Goal: Information Seeking & Learning: Find specific fact

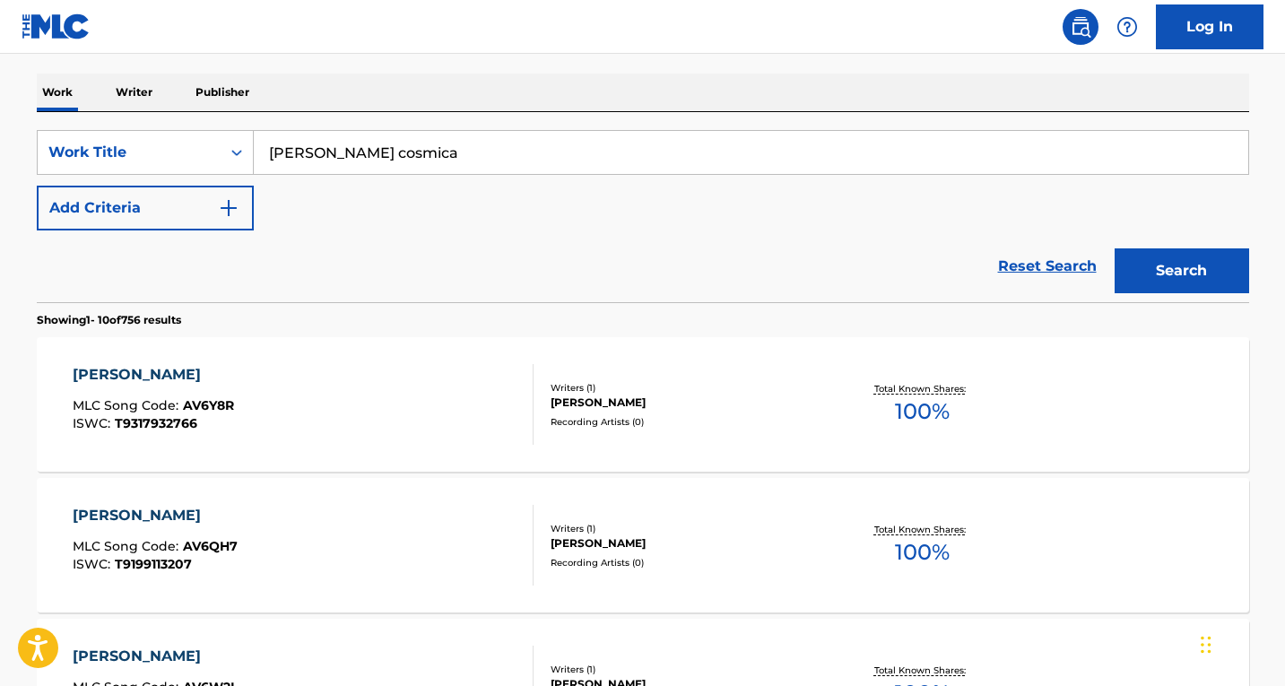
click at [366, 158] on input "[PERSON_NAME] cosmica" at bounding box center [751, 152] width 995 height 43
type input "vaultboy"
click at [170, 142] on div "Work Title" at bounding box center [128, 153] width 161 height 22
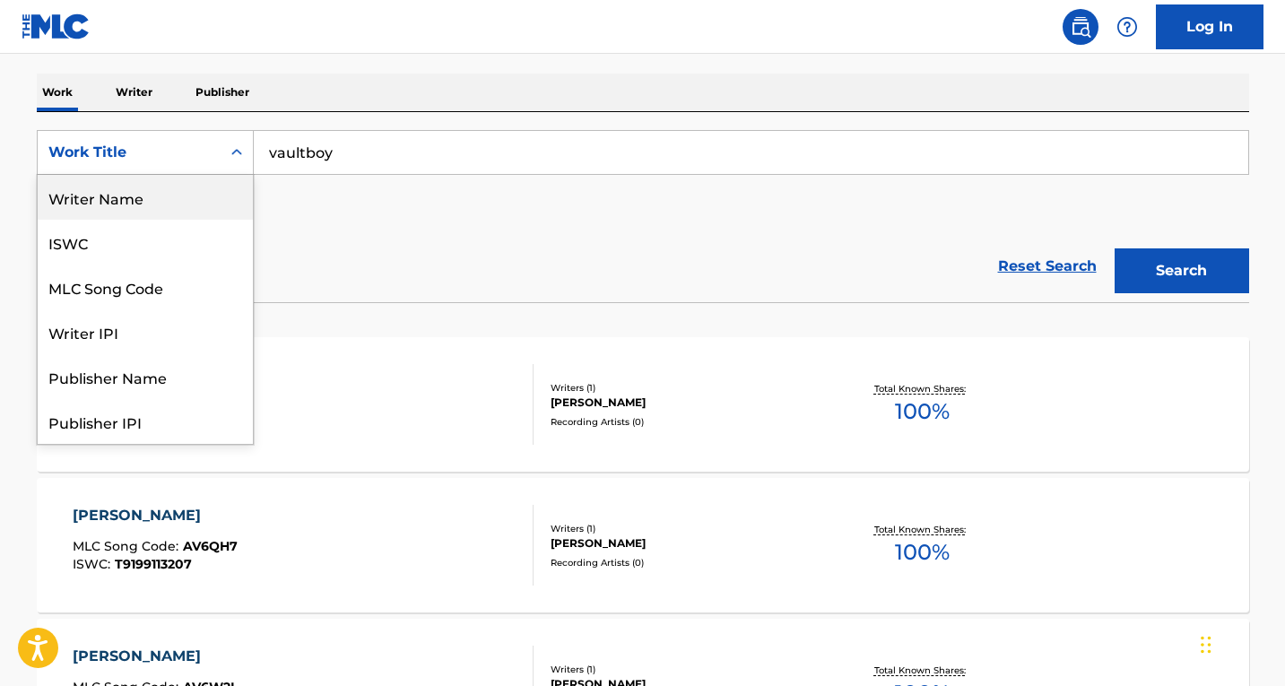
click at [145, 215] on div "Writer Name" at bounding box center [145, 197] width 215 height 45
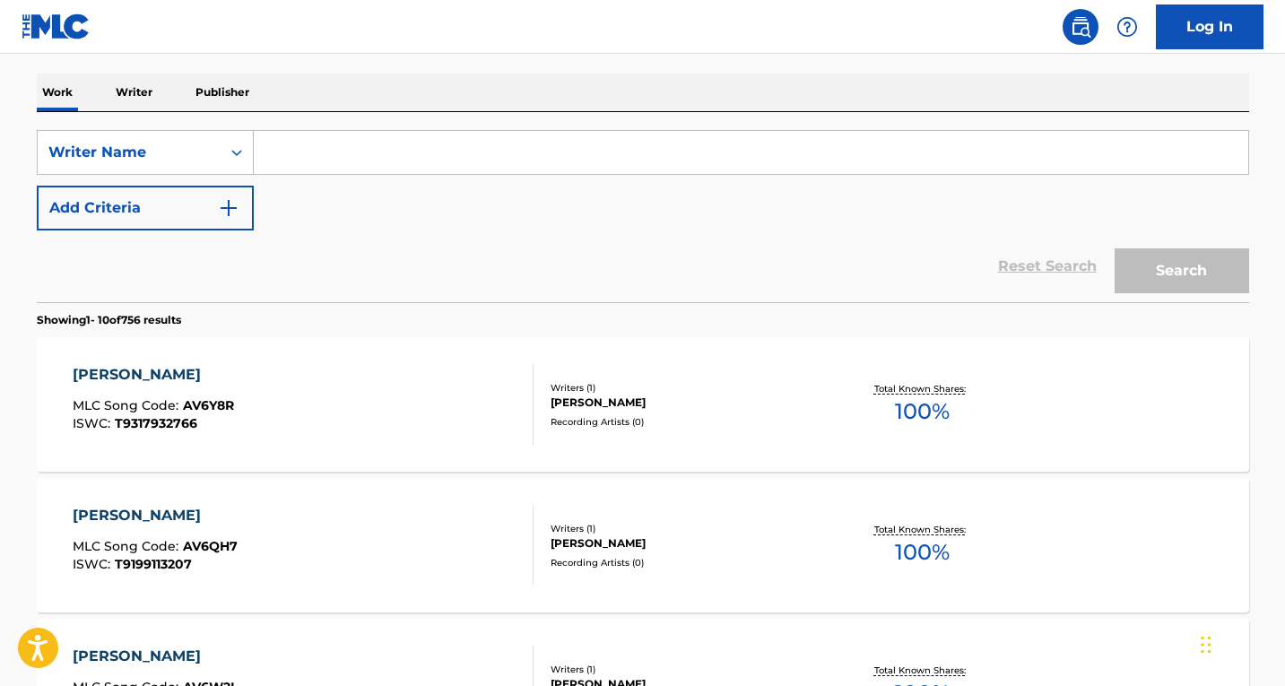
click at [275, 160] on input "Search Form" at bounding box center [751, 152] width 995 height 43
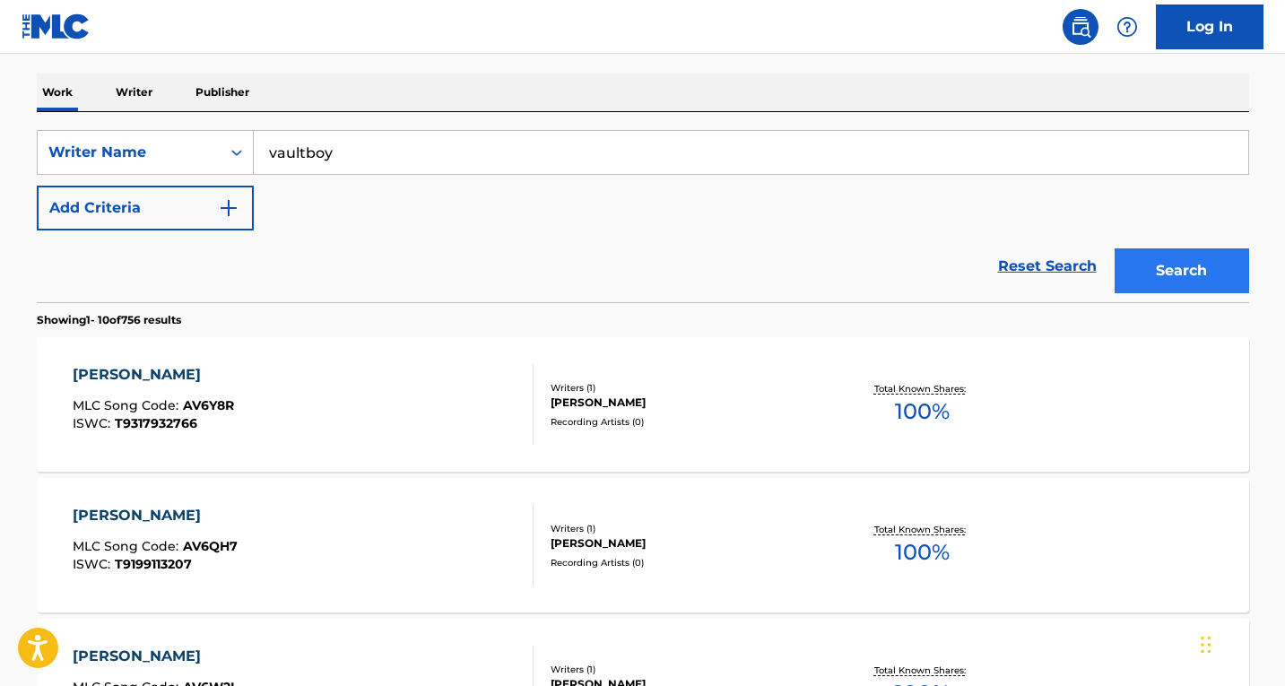
type input "vaultboy"
click at [1218, 264] on button "Search" at bounding box center [1182, 270] width 135 height 45
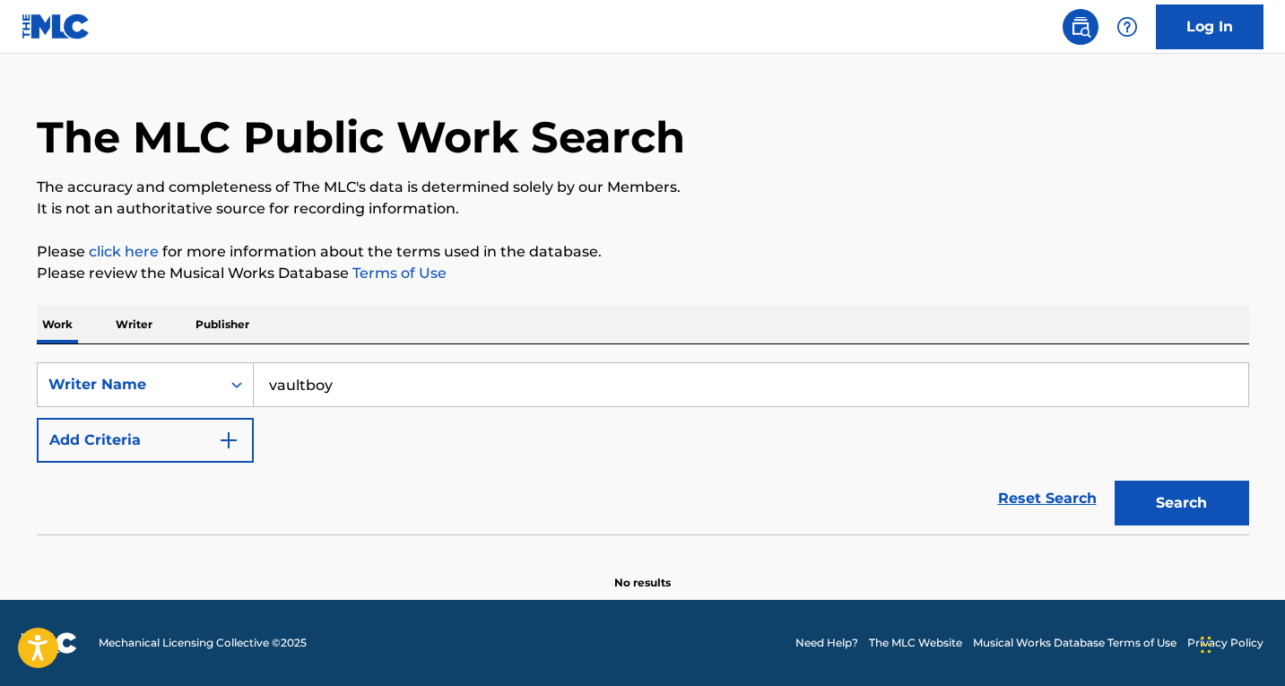
scroll to position [37, 0]
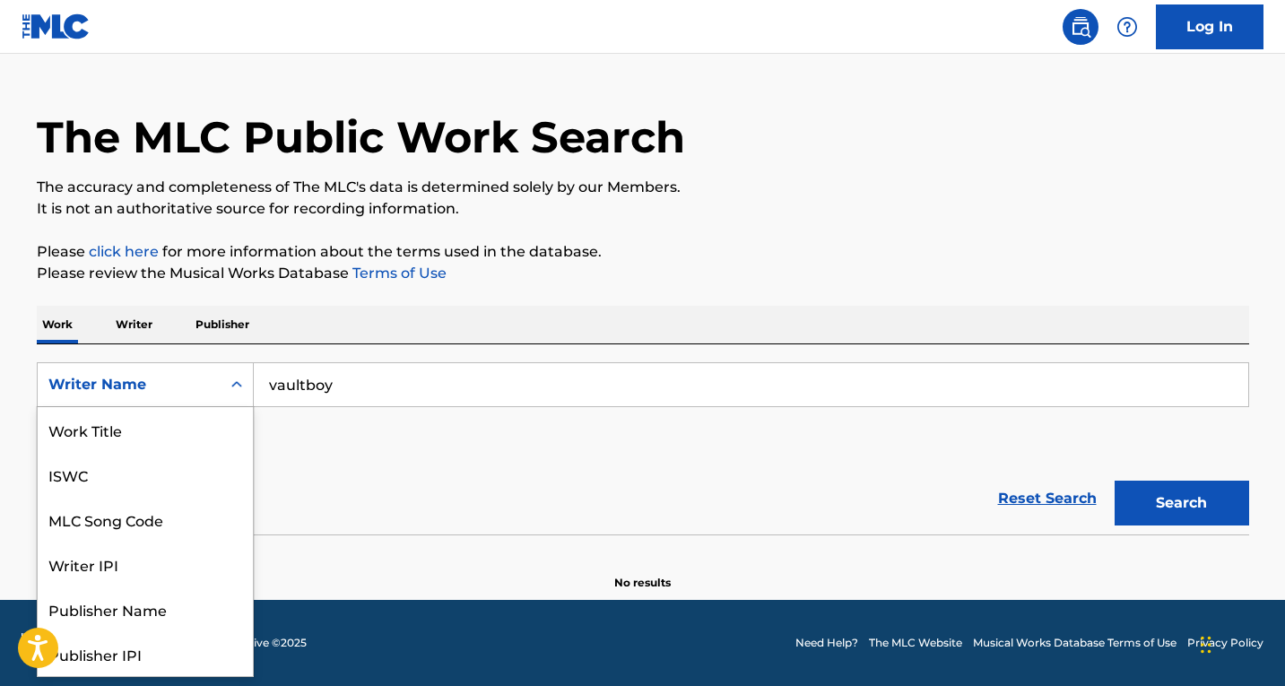
click at [171, 382] on div "Writer Name" at bounding box center [128, 385] width 161 height 22
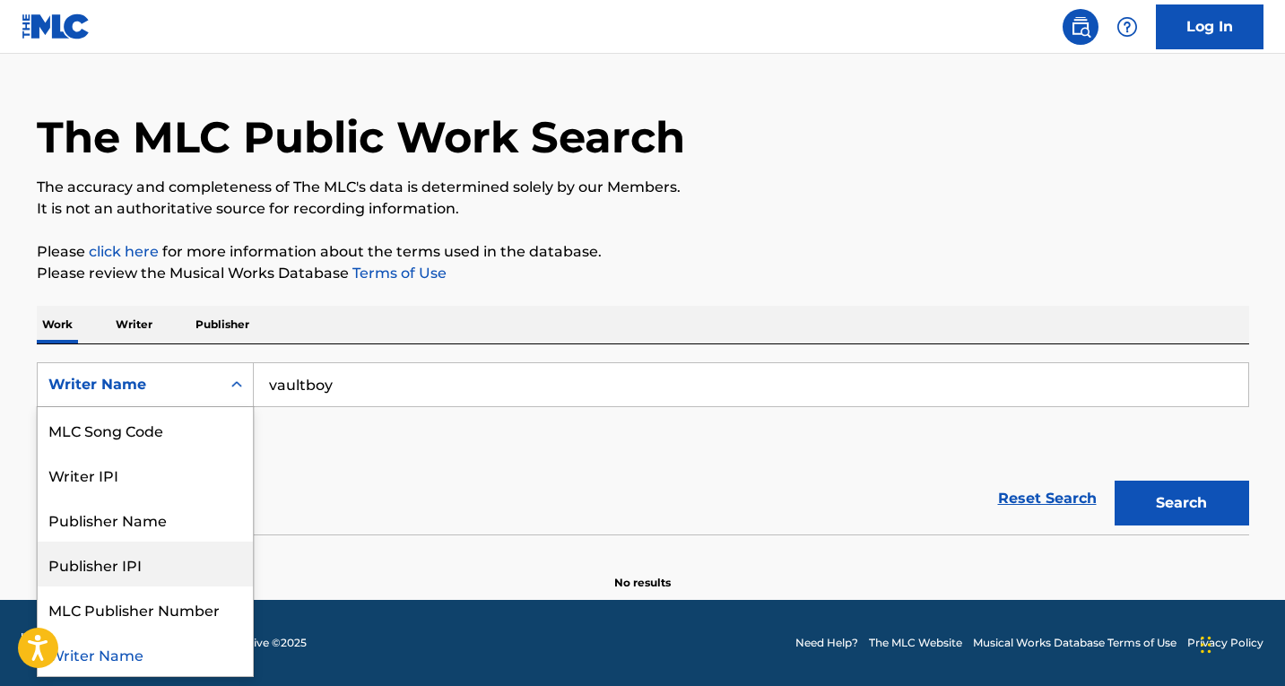
scroll to position [0, 0]
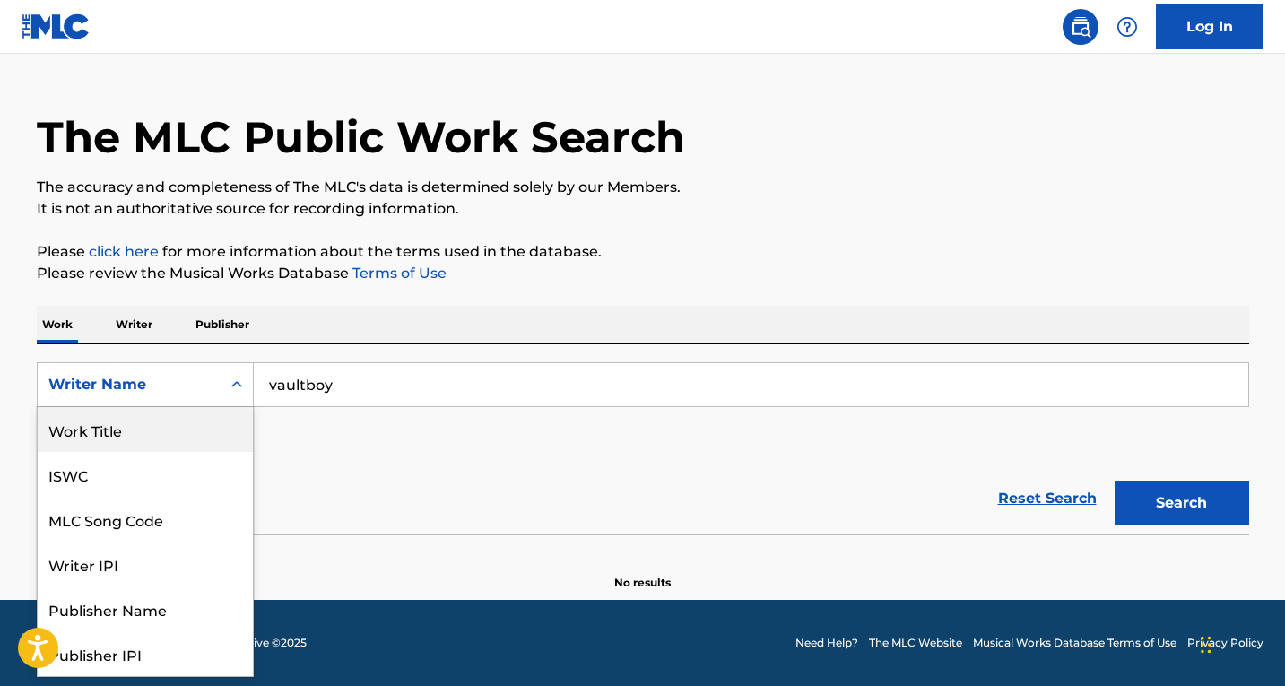
click at [97, 435] on div "Work Title" at bounding box center [145, 429] width 215 height 45
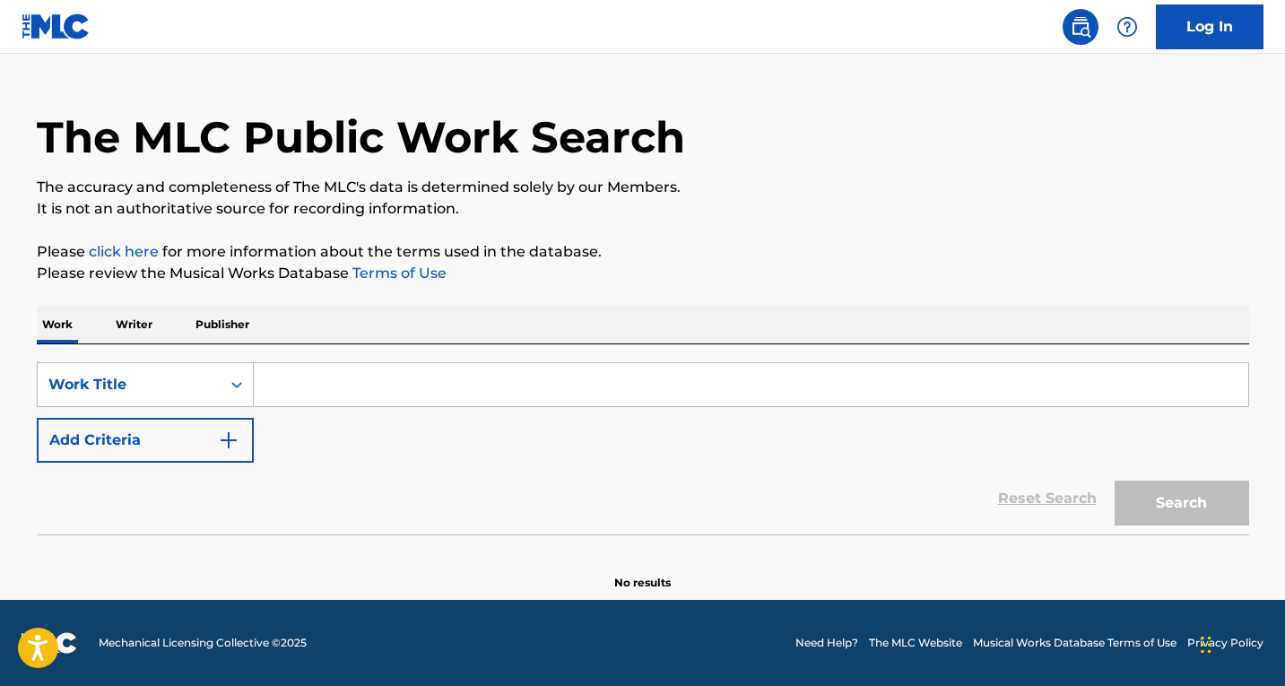
click at [323, 403] on input "Search Form" at bounding box center [751, 384] width 995 height 43
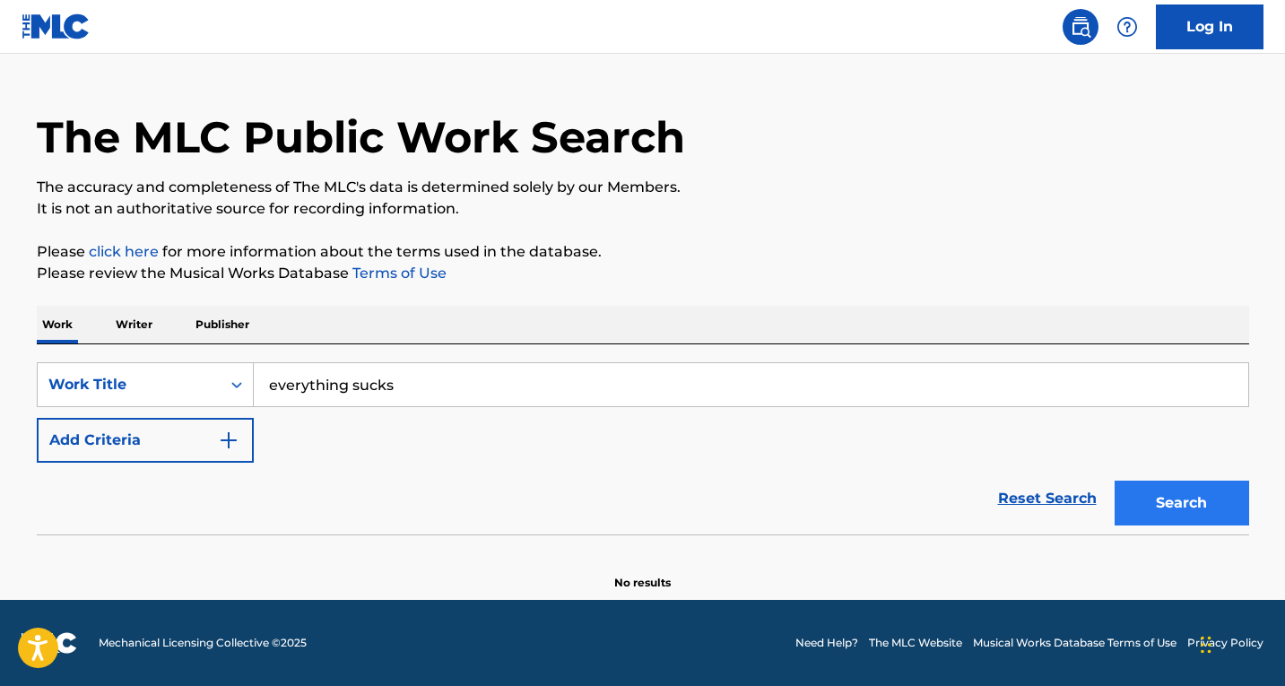
type input "everything sucks"
click at [1152, 492] on button "Search" at bounding box center [1182, 503] width 135 height 45
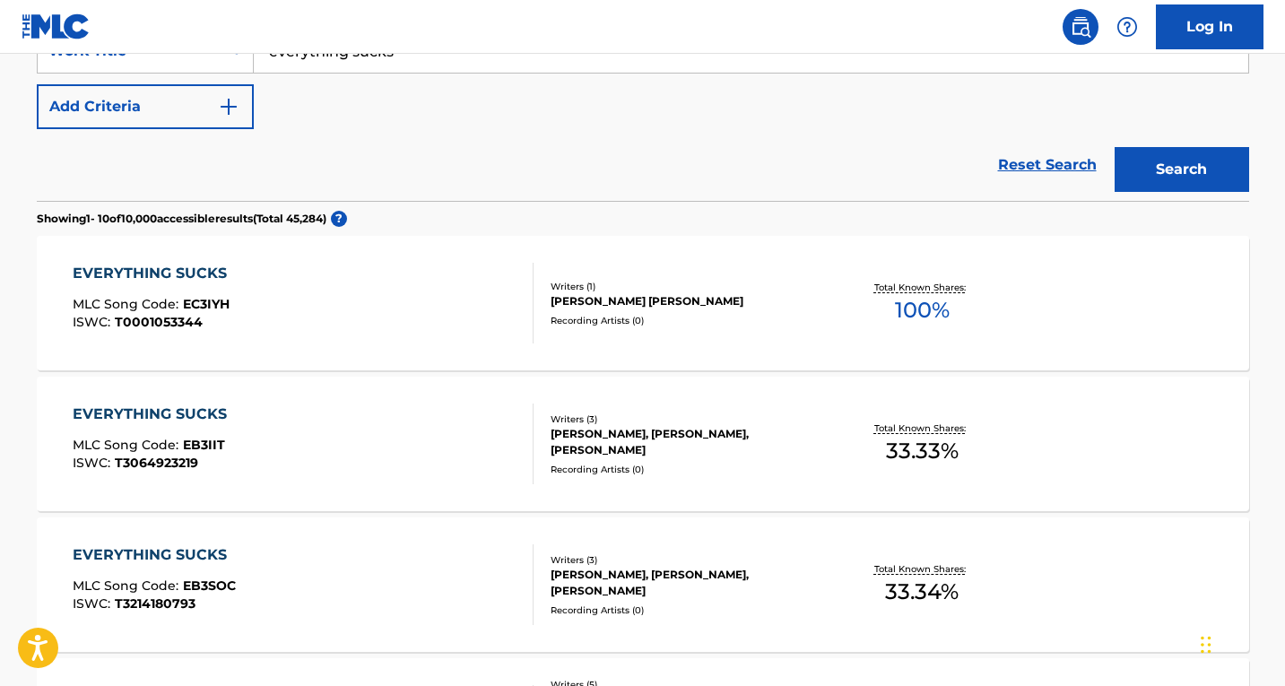
scroll to position [396, 0]
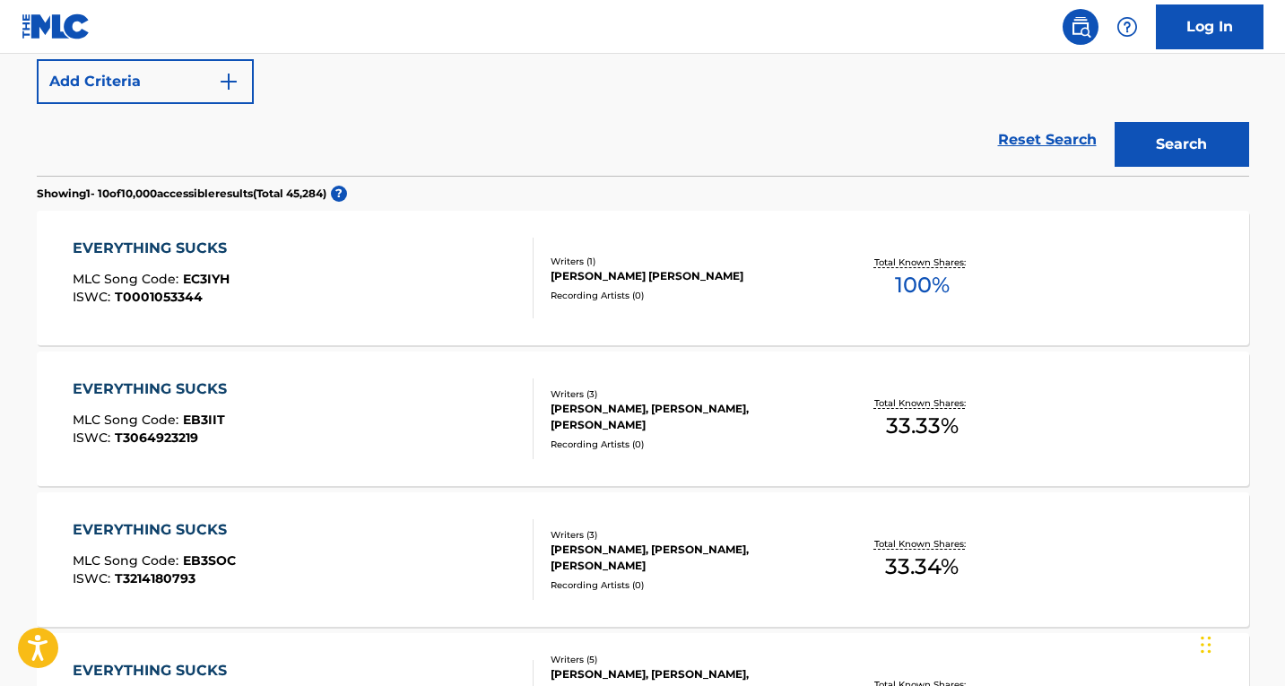
click at [509, 401] on div "EVERYTHING SUCKS MLC Song Code : EB3IIT ISWC : T3064923219" at bounding box center [303, 418] width 461 height 81
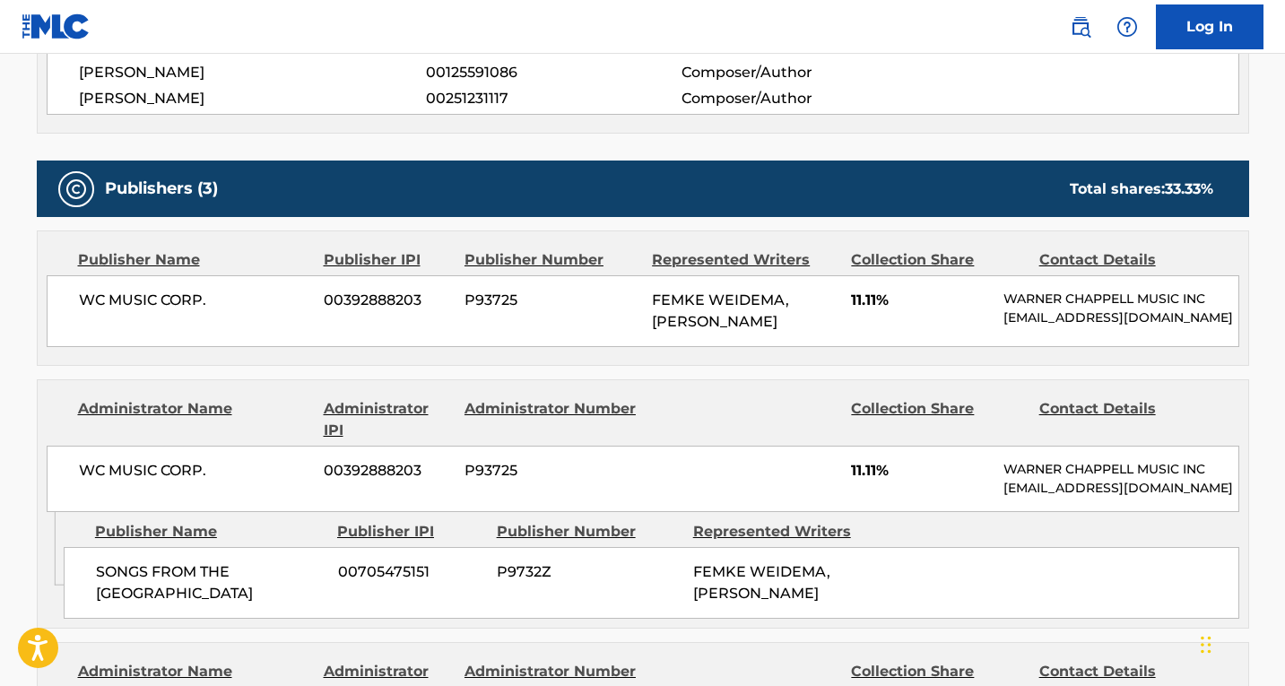
scroll to position [717, 0]
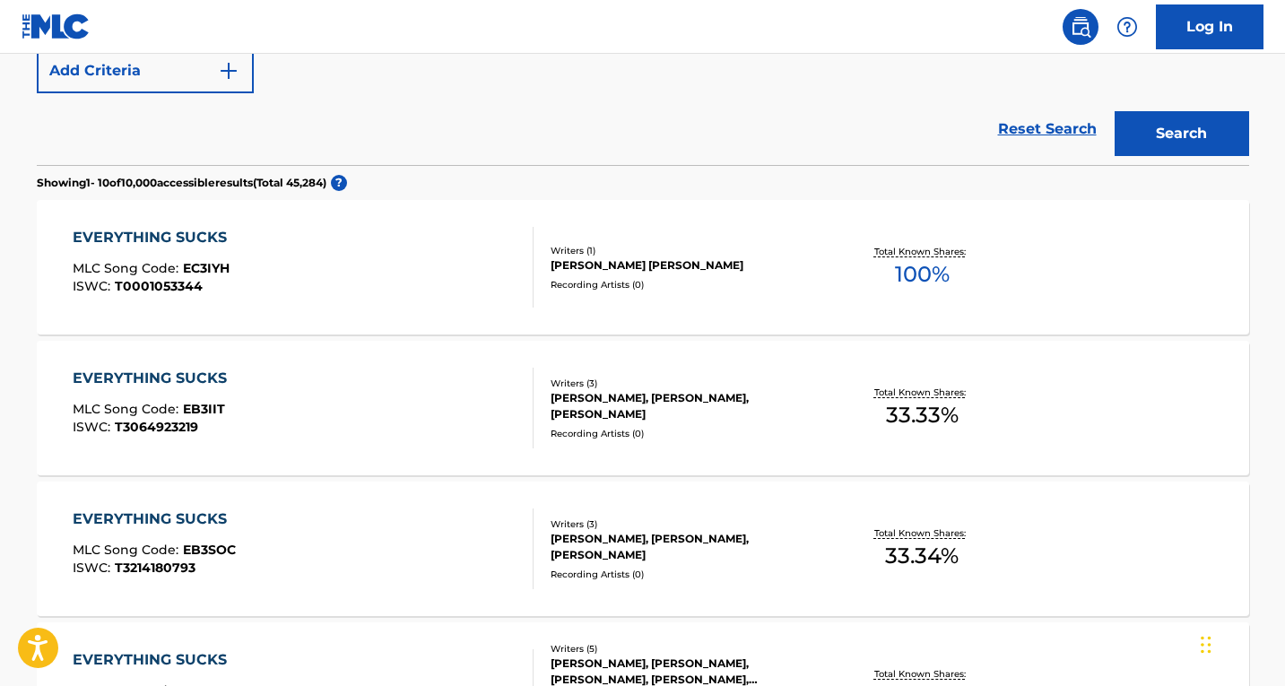
scroll to position [396, 0]
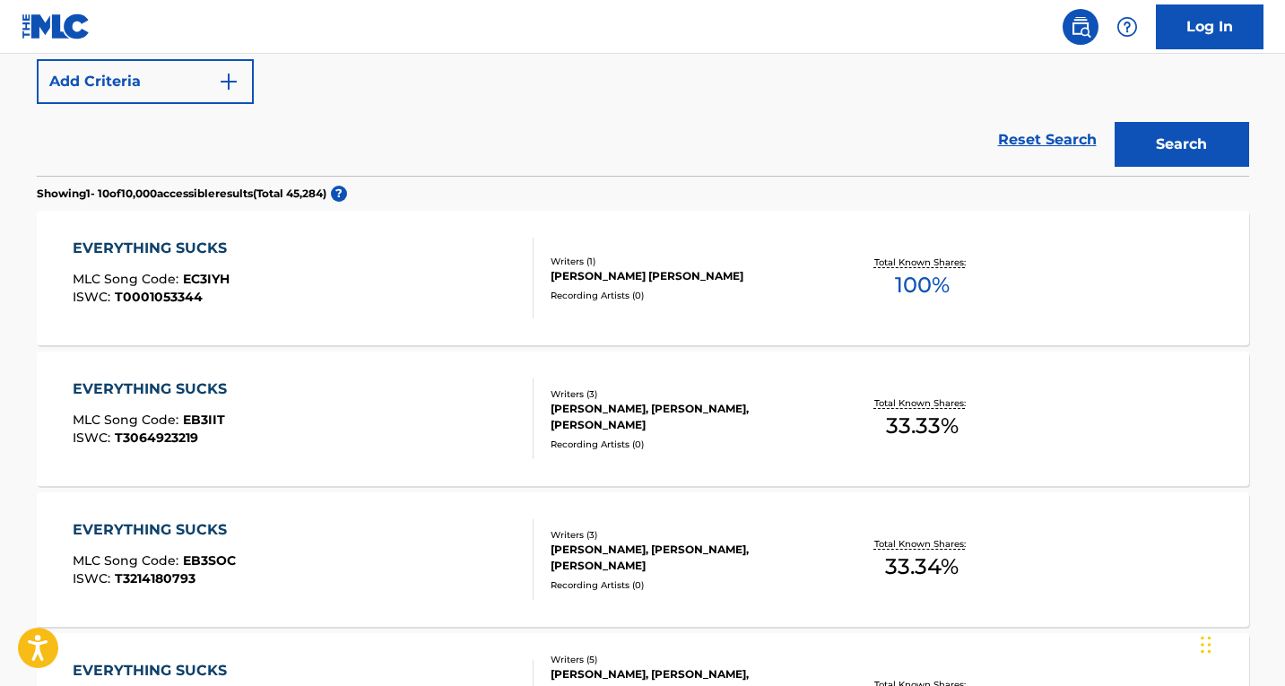
click at [651, 283] on div "[PERSON_NAME] [PERSON_NAME]" at bounding box center [686, 276] width 271 height 16
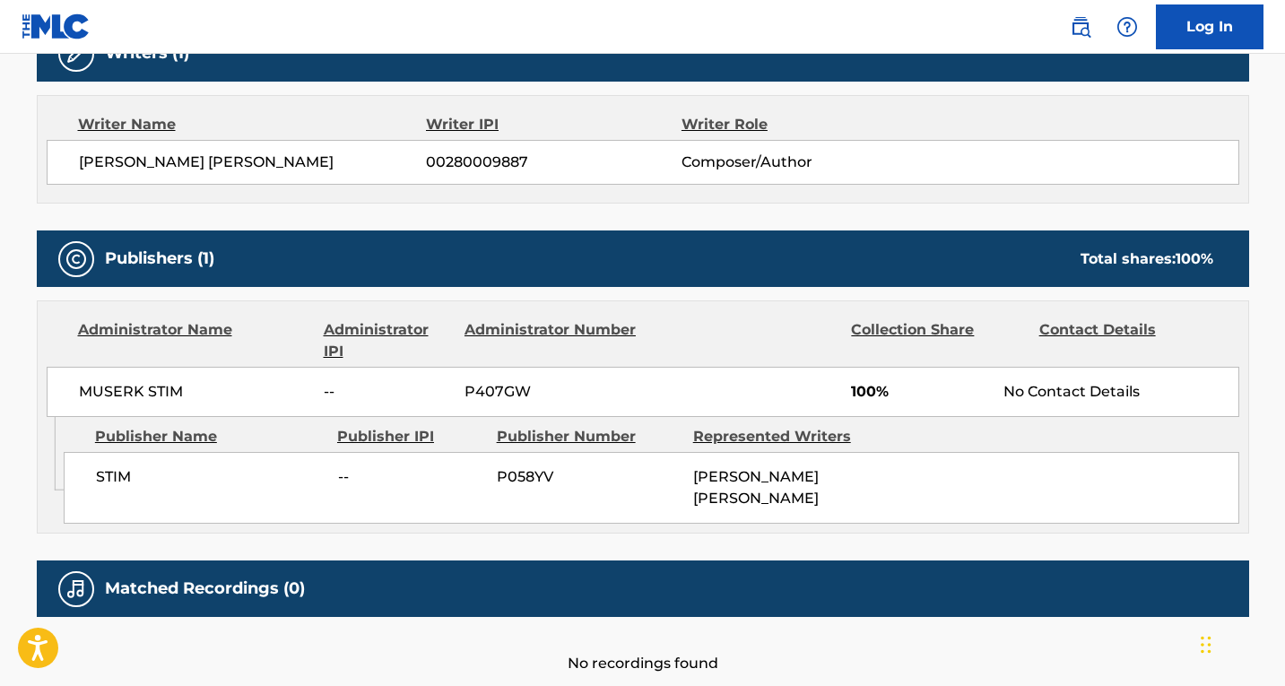
scroll to position [628, 0]
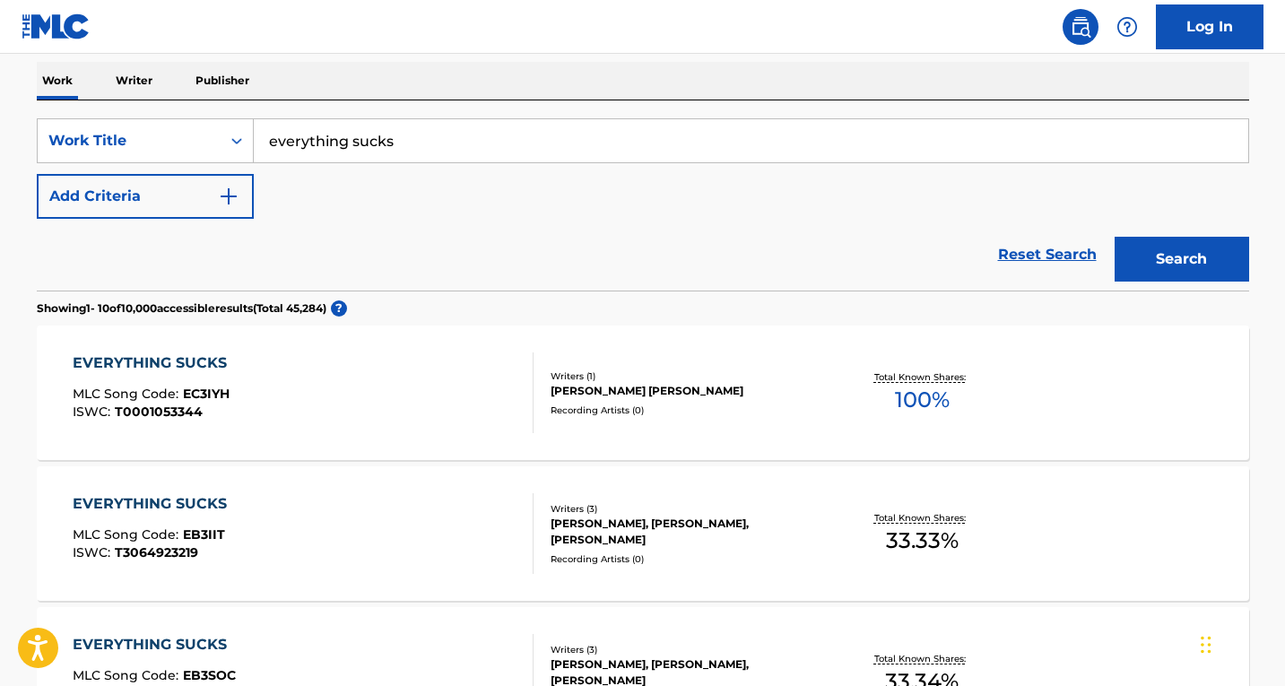
scroll to position [216, 0]
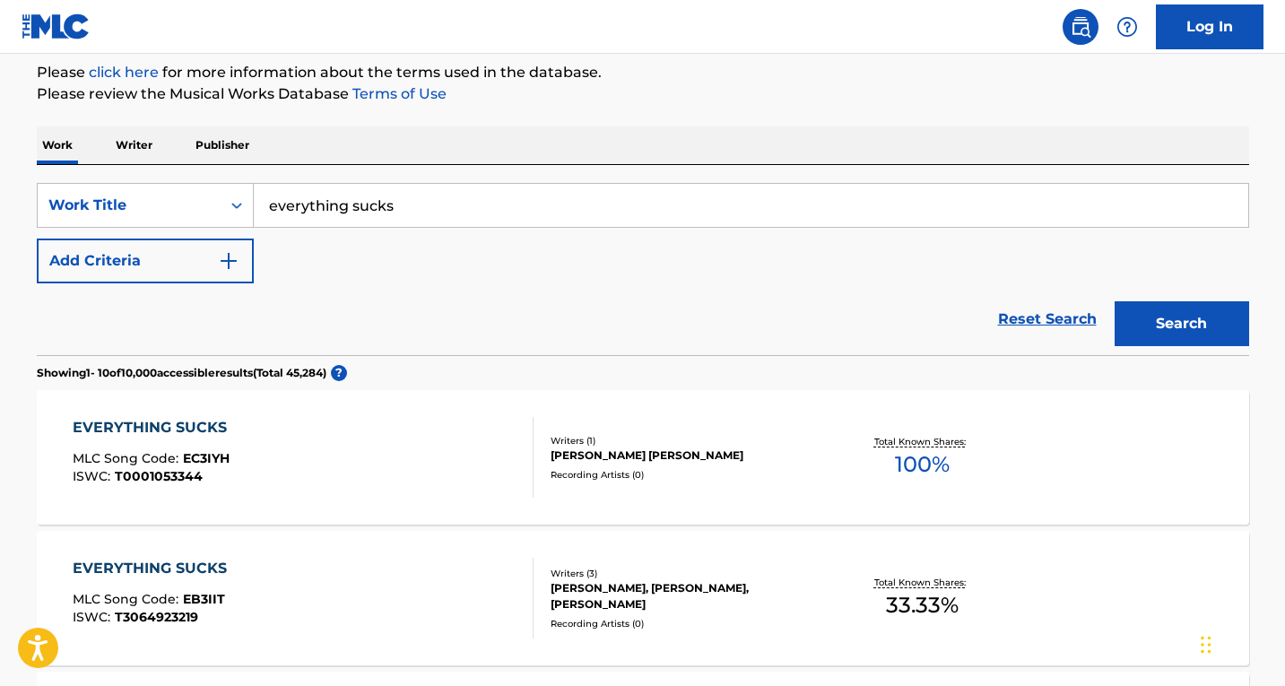
click at [343, 204] on input "everything sucks" at bounding box center [751, 205] width 995 height 43
type input "where tf have you been?"
click at [1161, 335] on button "Search" at bounding box center [1182, 323] width 135 height 45
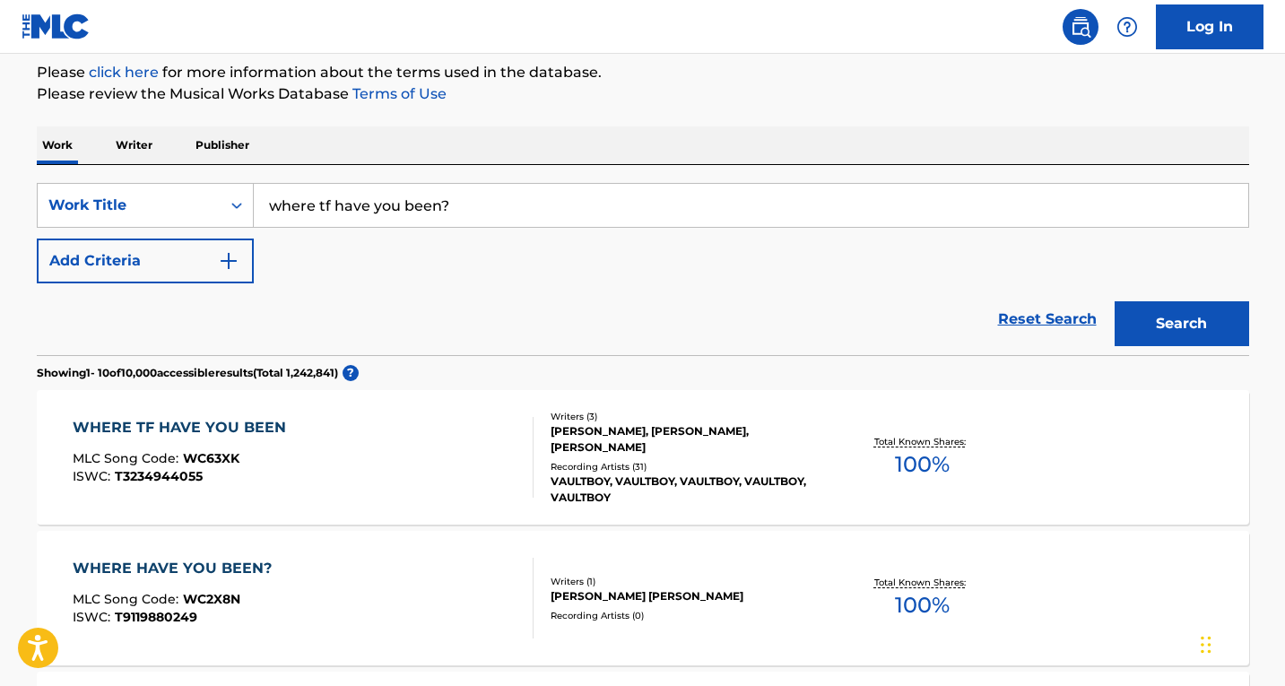
click at [283, 432] on div "WHERE TF HAVE YOU BEEN" at bounding box center [184, 428] width 222 height 22
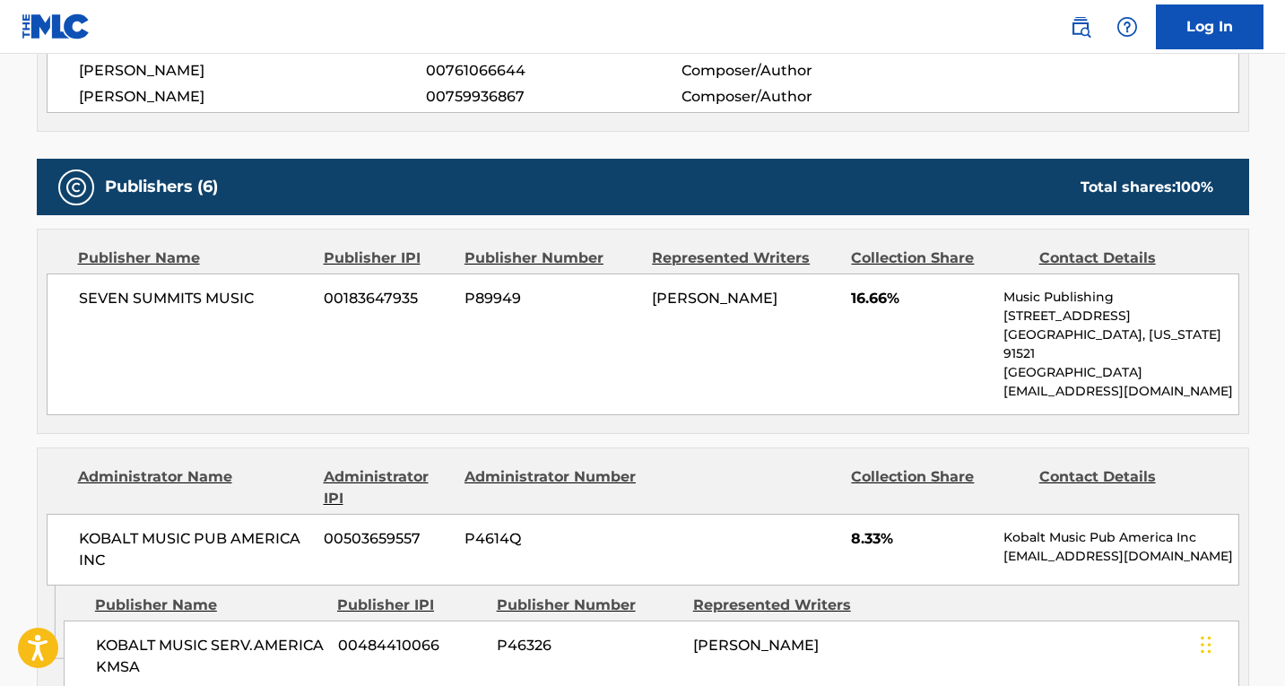
scroll to position [269, 0]
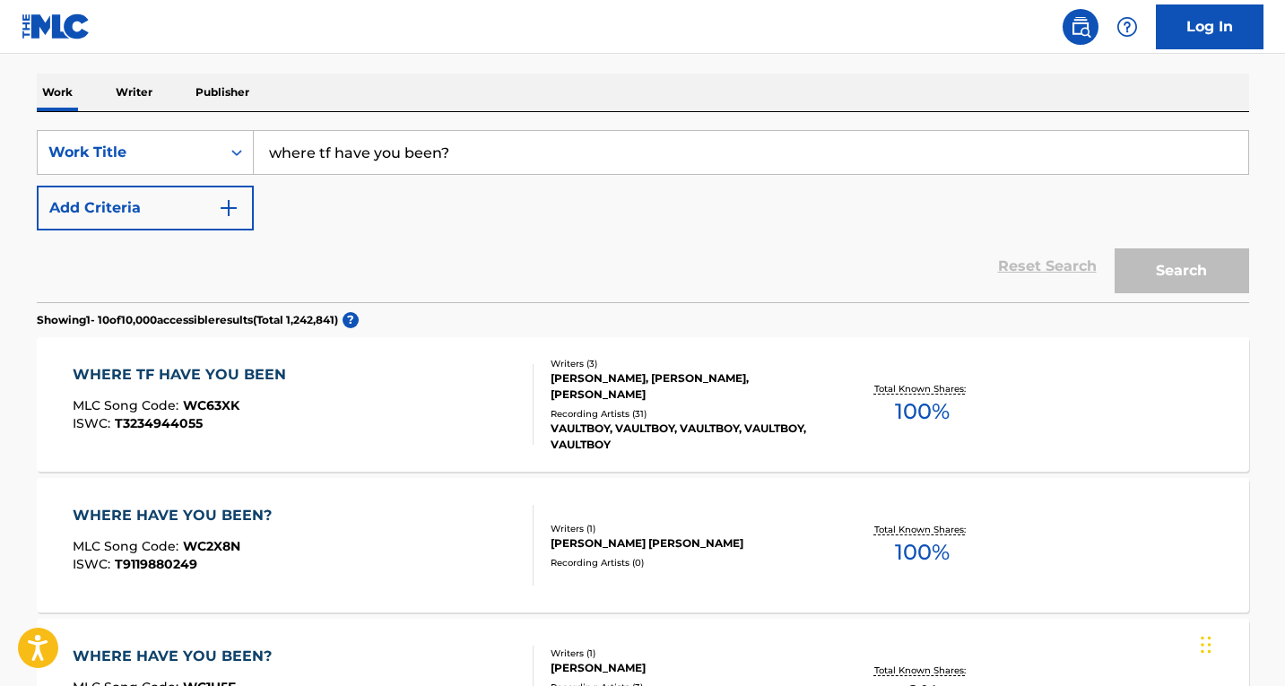
scroll to position [216, 0]
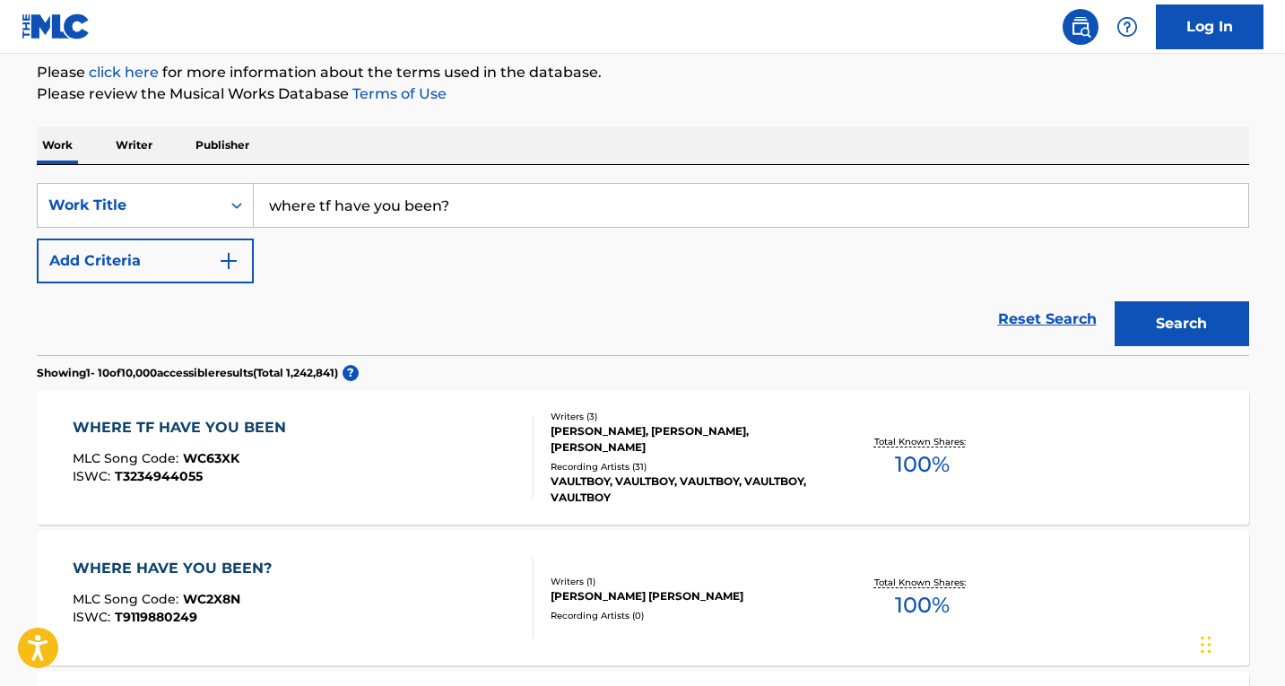
click at [288, 422] on div "WHERE TF HAVE YOU BEEN" at bounding box center [184, 428] width 222 height 22
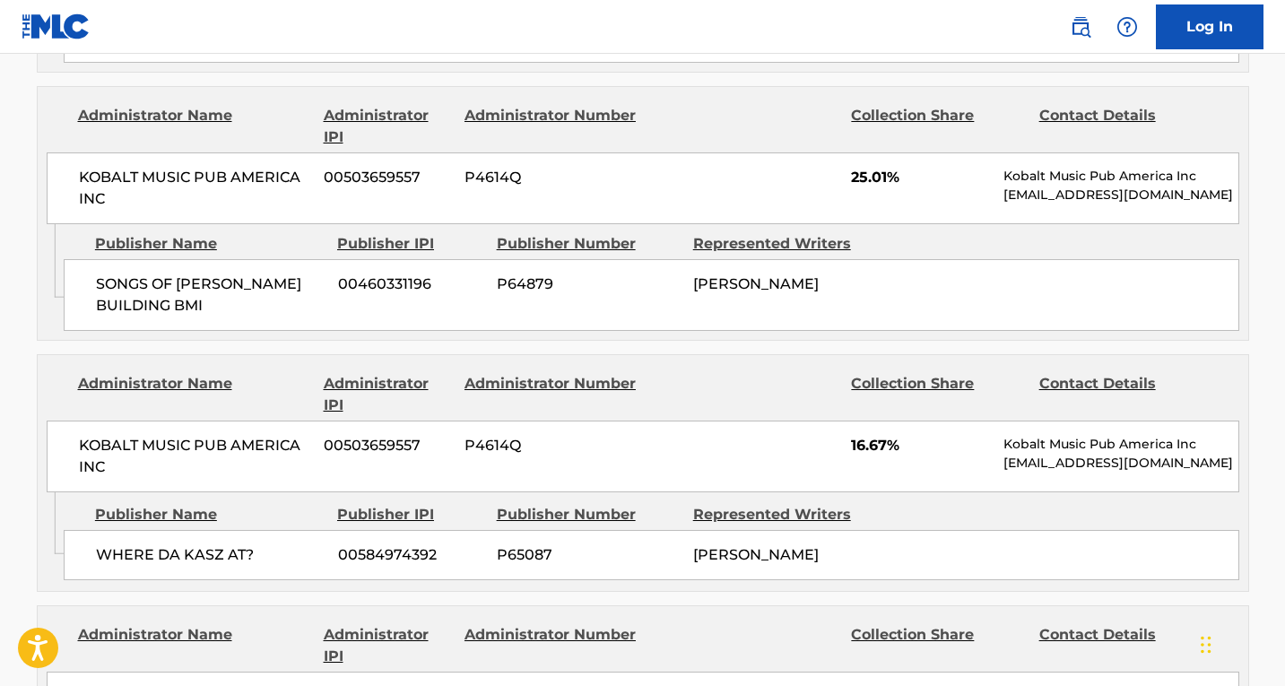
scroll to position [1345, 0]
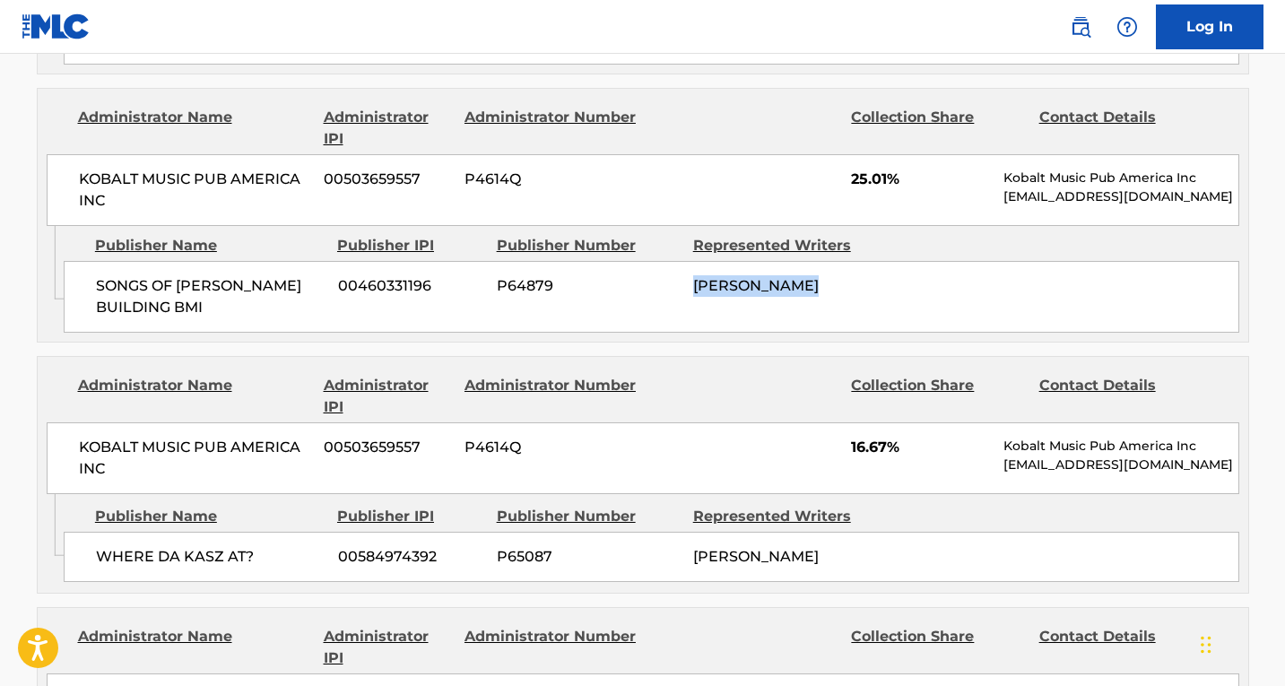
drag, startPoint x: 819, startPoint y: 258, endPoint x: 694, endPoint y: 262, distance: 124.7
click at [694, 275] on div "[PERSON_NAME]" at bounding box center [784, 286] width 183 height 22
copy span "[PERSON_NAME]"
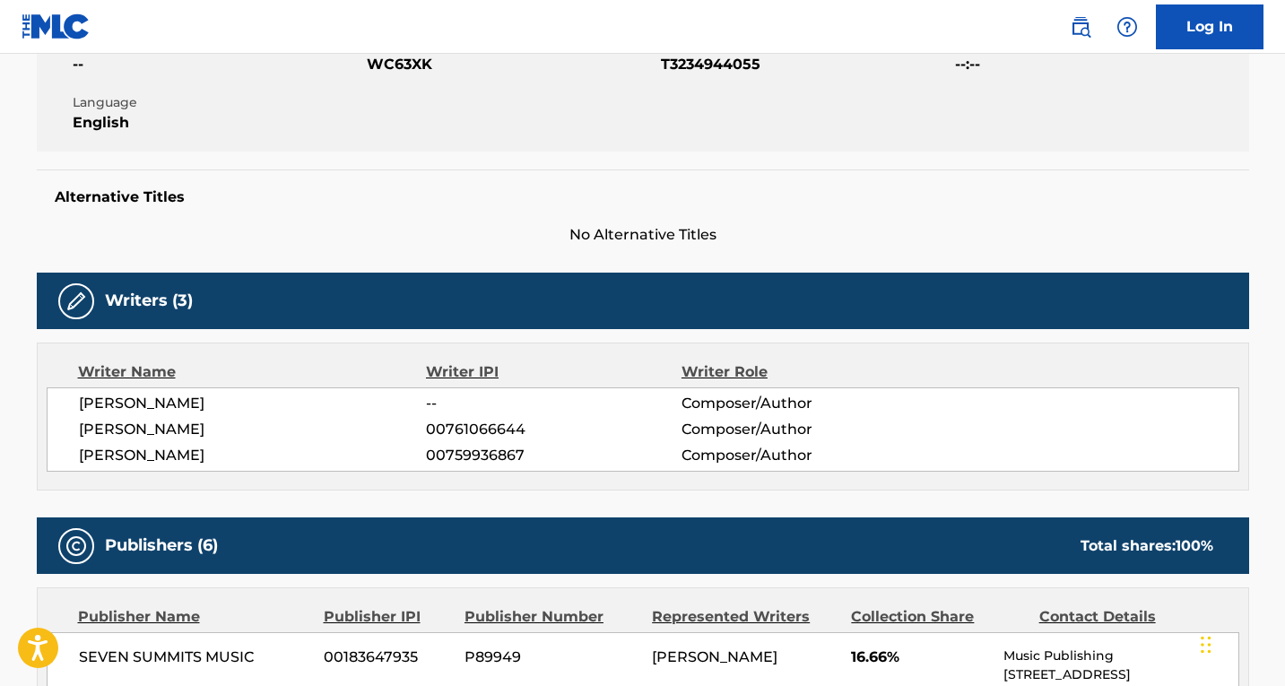
scroll to position [0, 0]
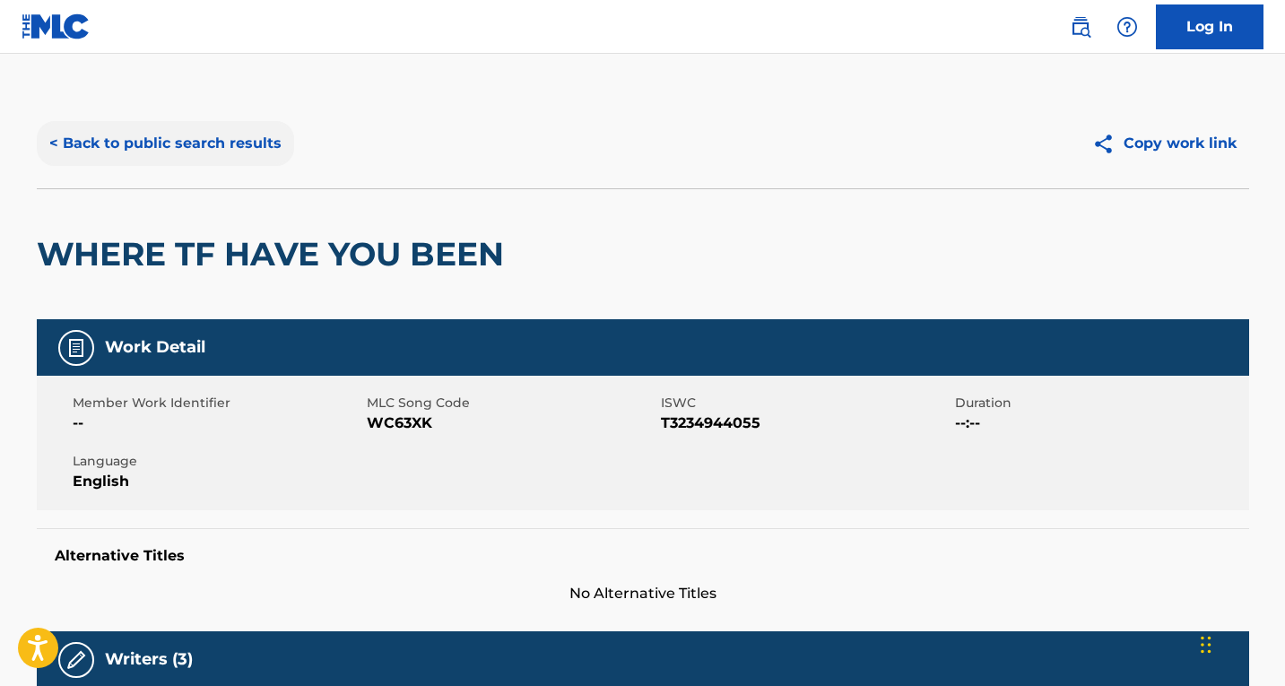
click at [176, 151] on button "< Back to public search results" at bounding box center [165, 143] width 257 height 45
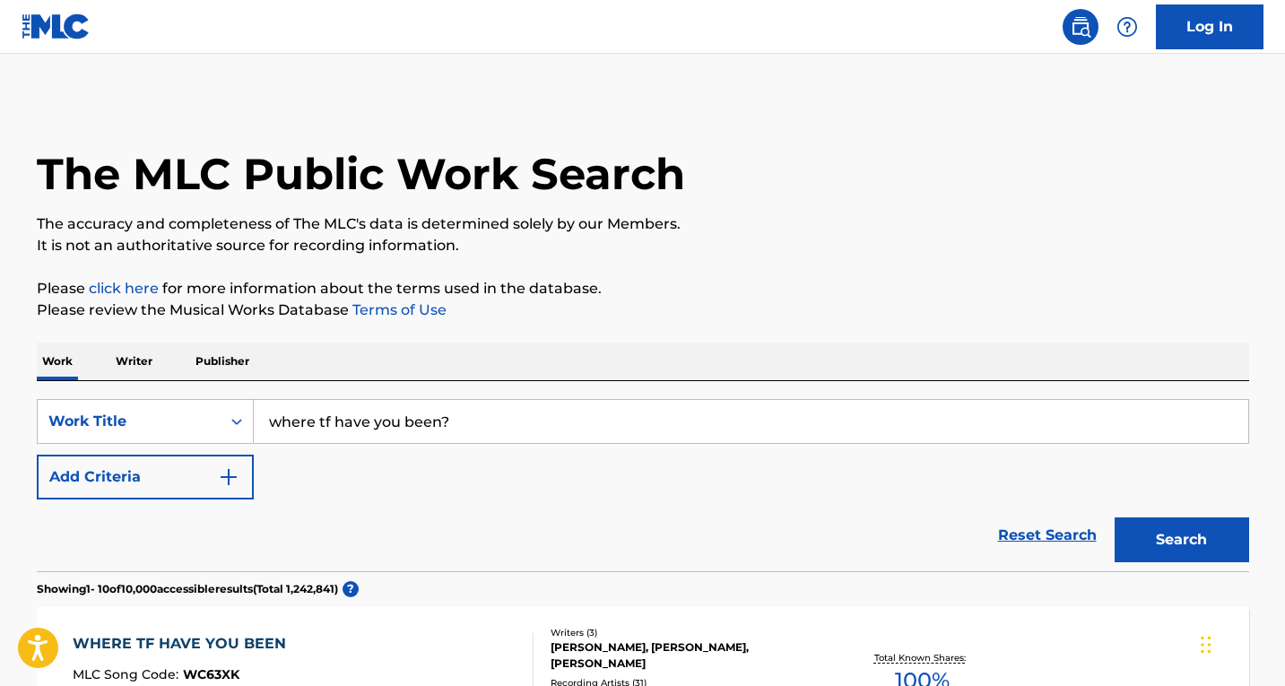
scroll to position [216, 0]
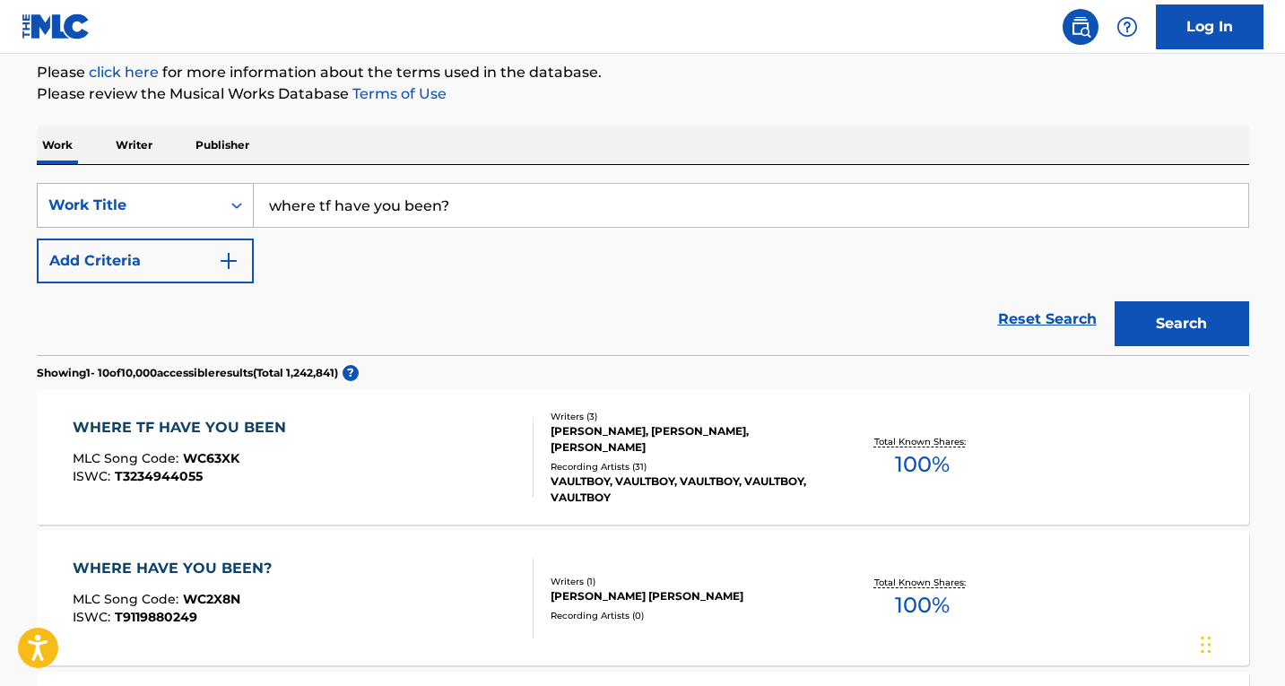
click at [172, 200] on div "Work Title" at bounding box center [128, 206] width 161 height 22
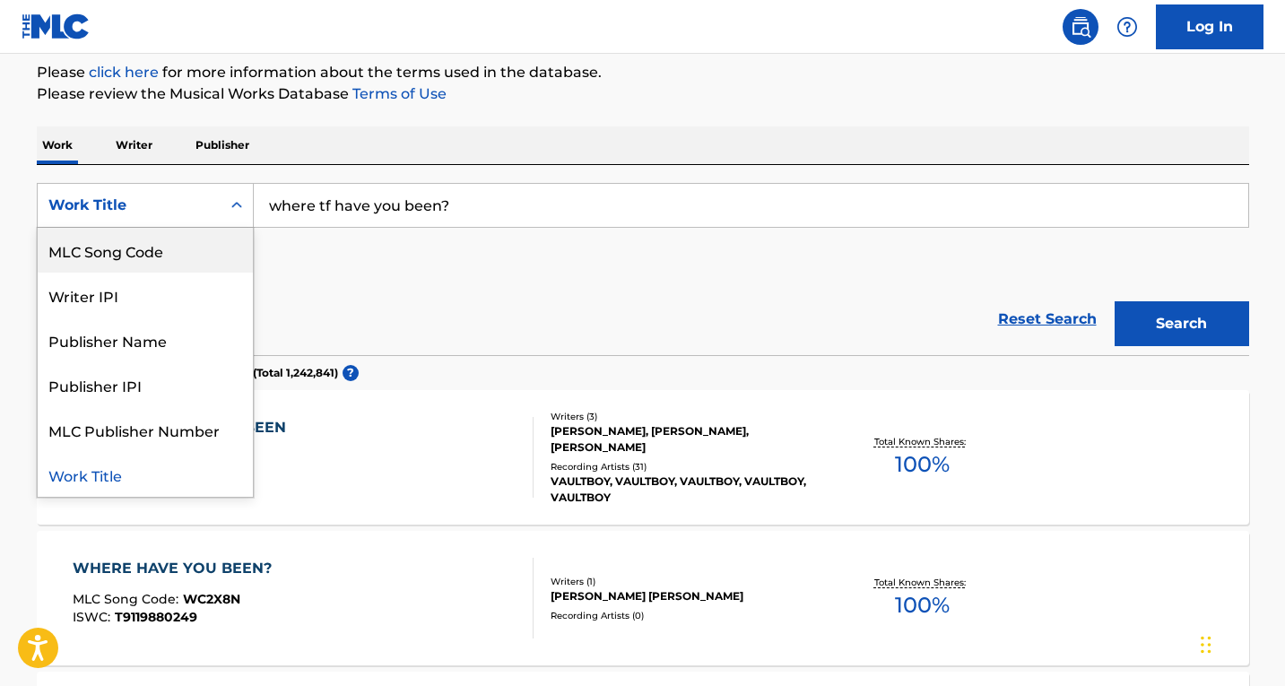
scroll to position [0, 0]
drag, startPoint x: 138, startPoint y: 256, endPoint x: 170, endPoint y: 253, distance: 32.5
click at [138, 256] on div "Writer Name" at bounding box center [145, 250] width 215 height 45
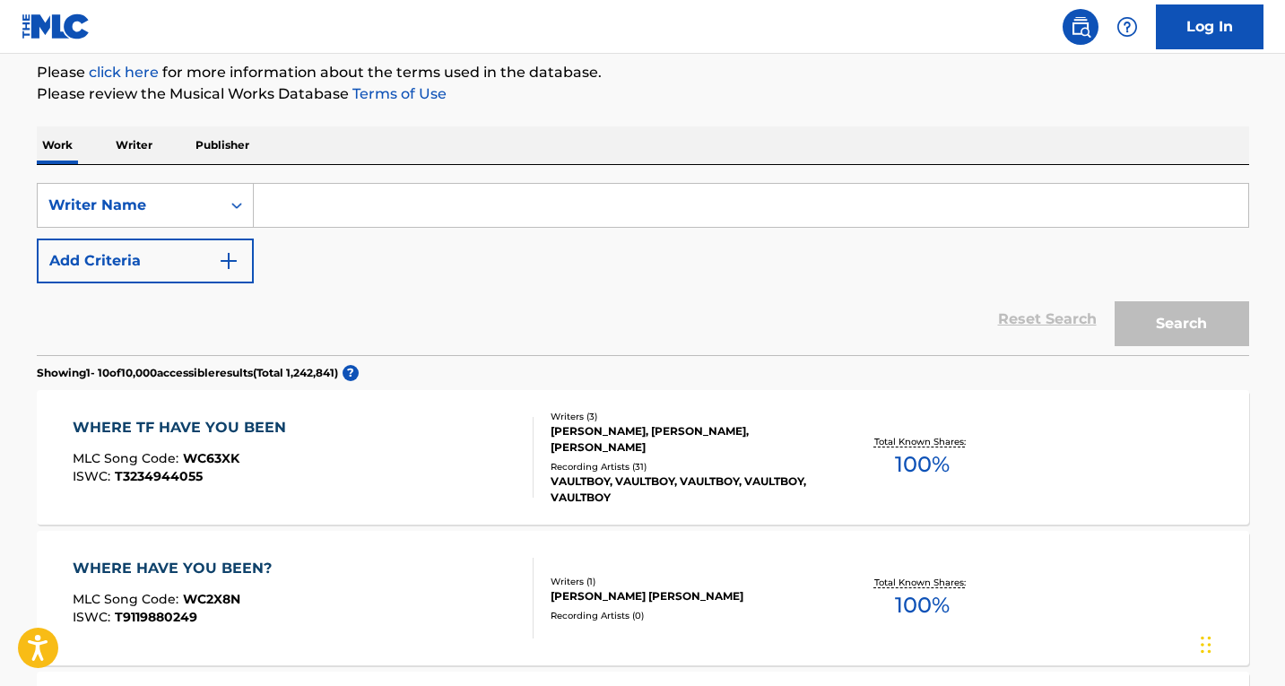
click at [373, 210] on input "Search Form" at bounding box center [751, 205] width 995 height 43
paste input "[PERSON_NAME]"
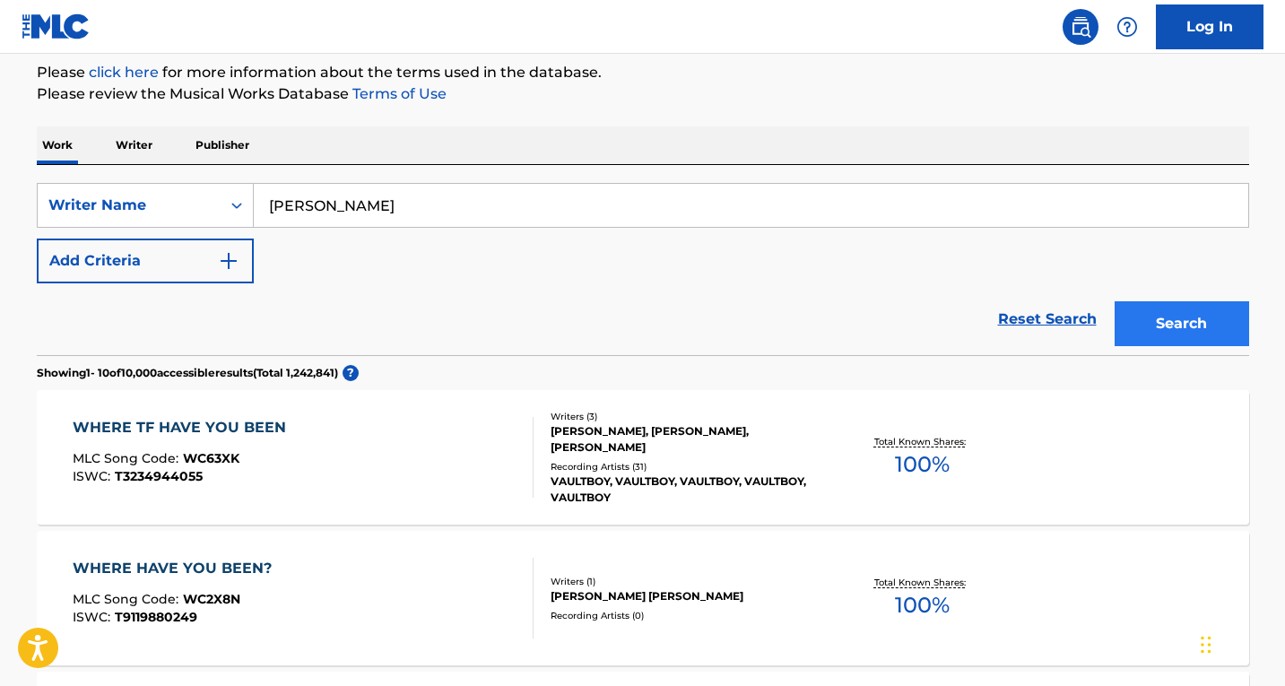
type input "[PERSON_NAME]"
click at [1203, 327] on button "Search" at bounding box center [1182, 323] width 135 height 45
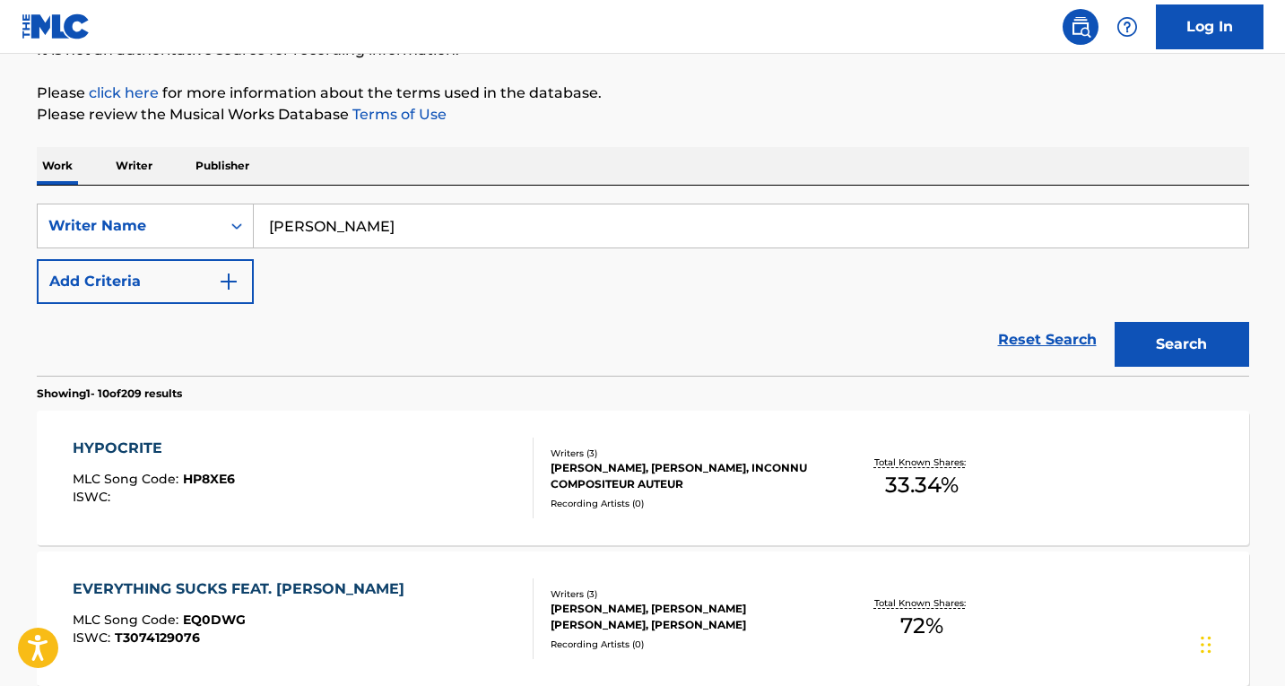
scroll to position [359, 0]
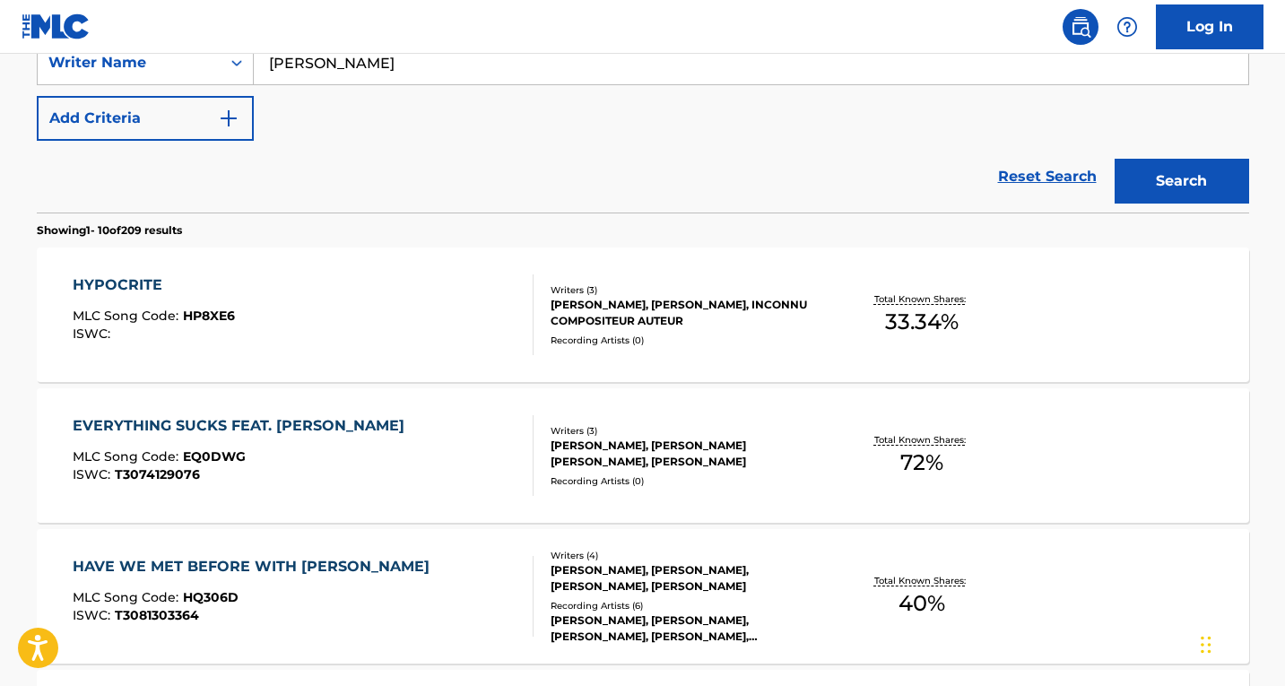
click at [456, 436] on div "EVERYTHING SUCKS FEAT. [PERSON_NAME] MLC Song Code : EQ0DWG ISWC : T3074129076" at bounding box center [303, 455] width 461 height 81
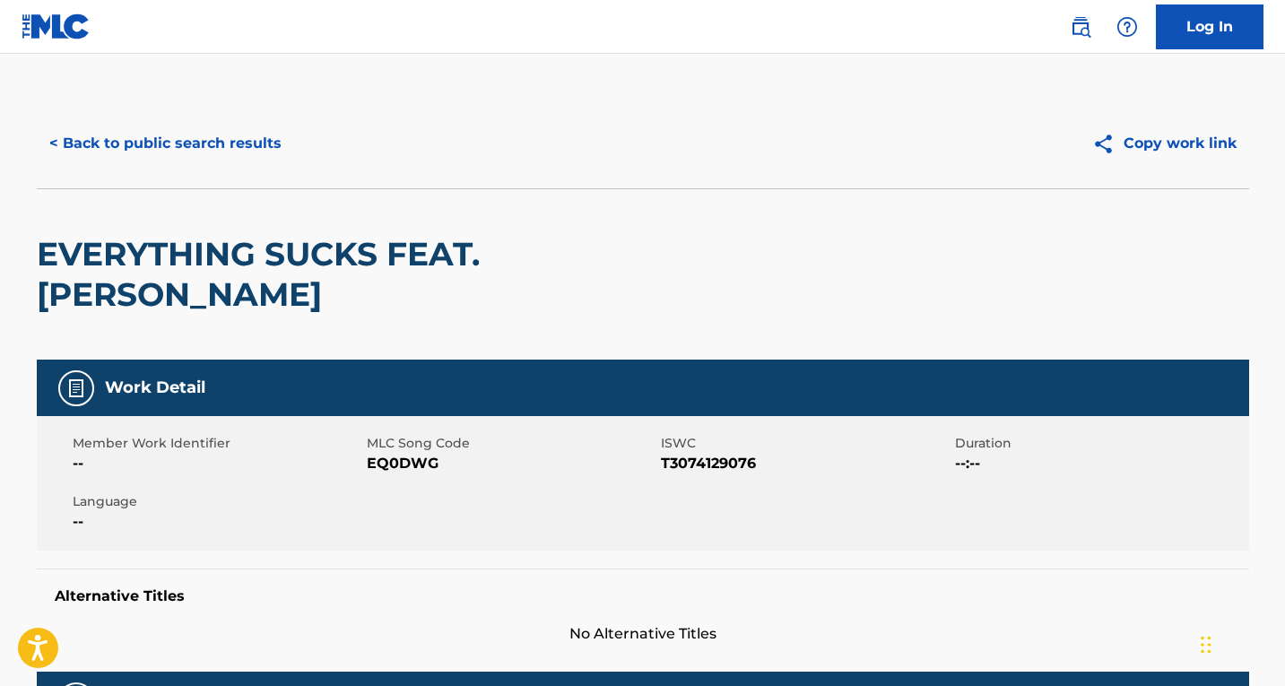
scroll to position [538, 0]
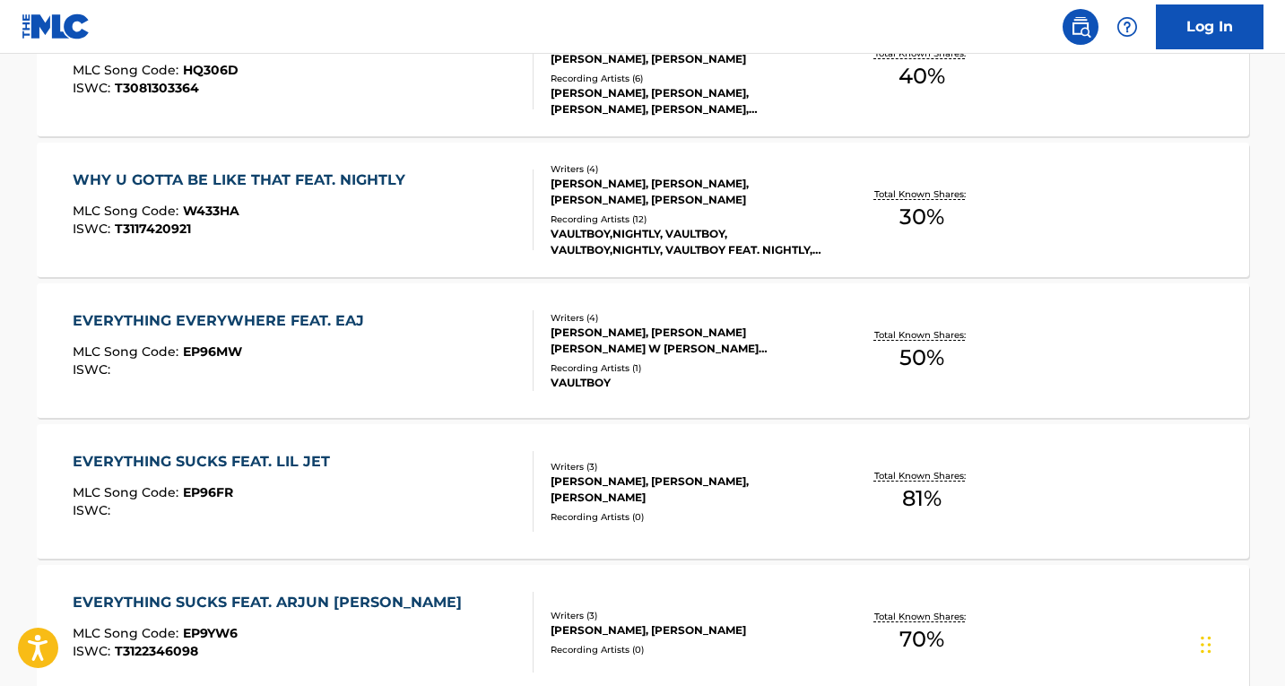
scroll to position [792, 0]
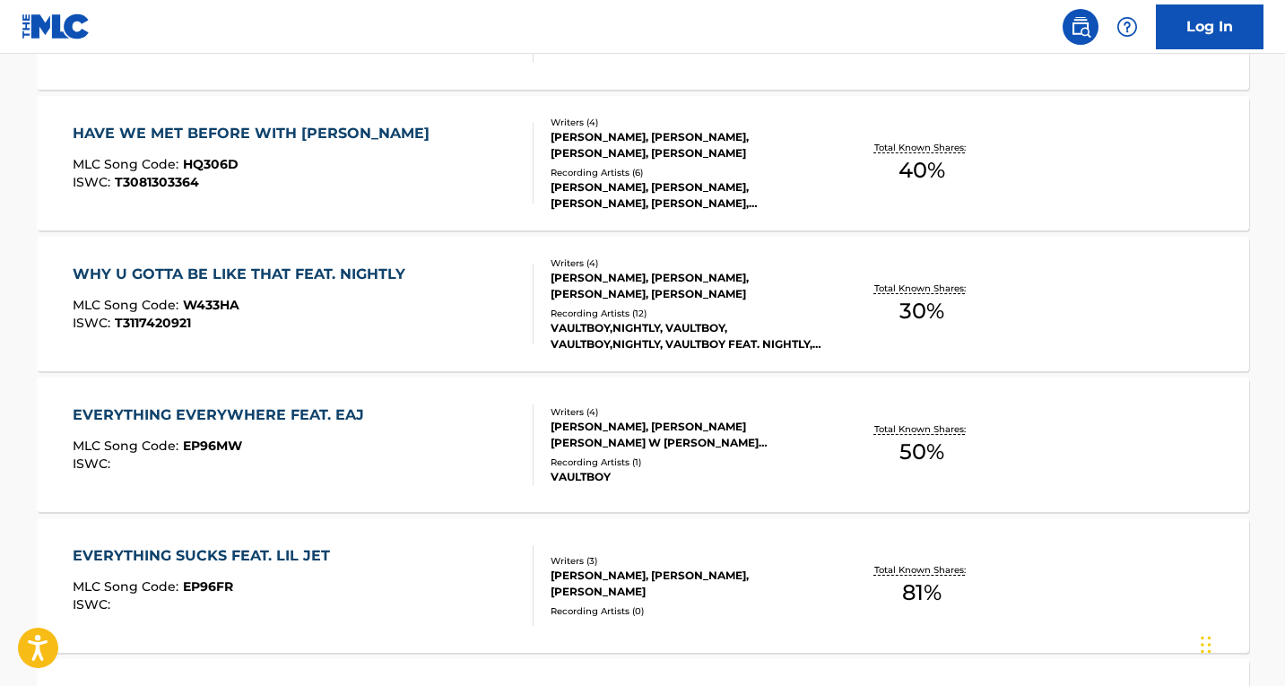
click at [449, 299] on div "WHY U GOTTA BE LIKE THAT FEAT. NIGHTLY MLC Song Code : W433HA ISWC : T3117420921" at bounding box center [303, 304] width 461 height 81
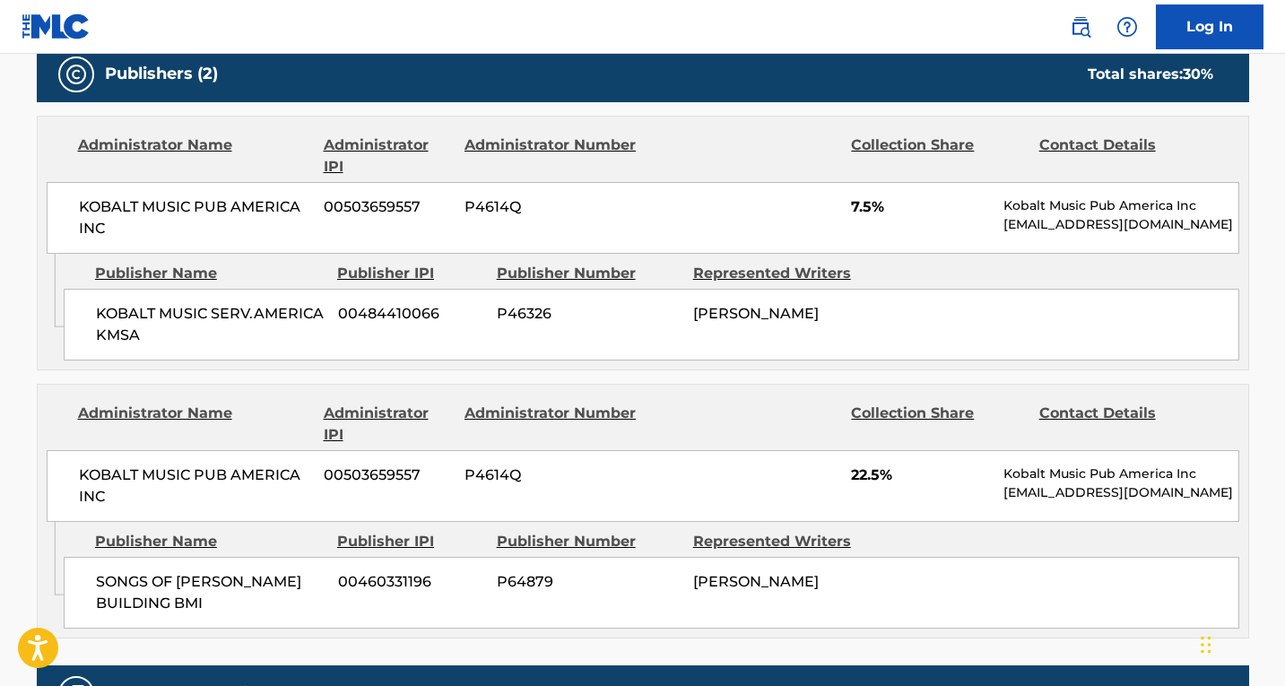
scroll to position [1345, 0]
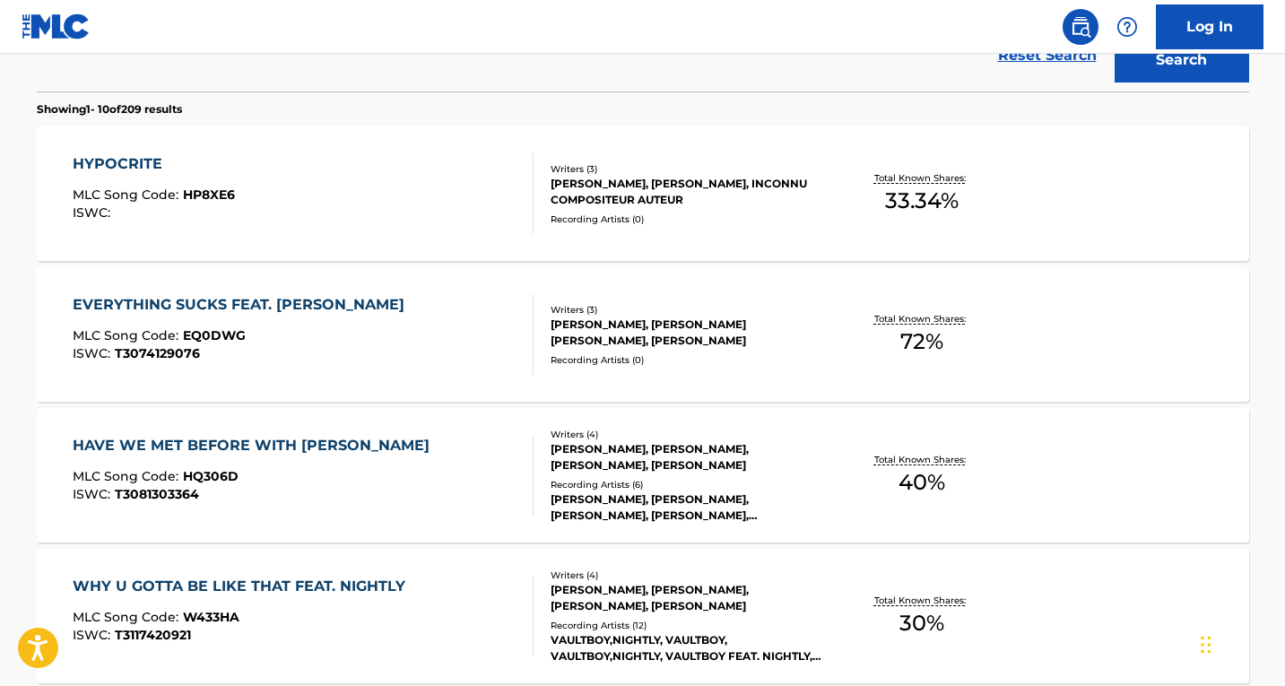
scroll to position [569, 0]
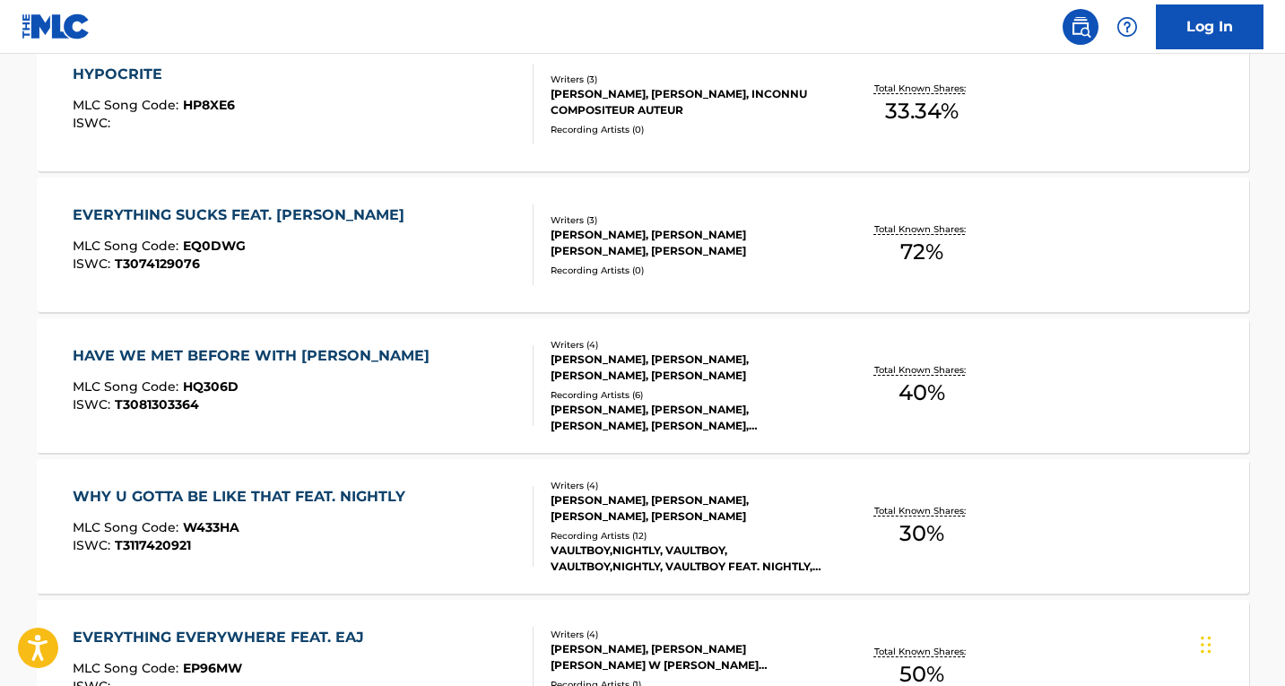
click at [305, 371] on div "HAVE WE MET BEFORE WITH [PERSON_NAME] MLC Song Code : HQ306D ISWC : T3081303364" at bounding box center [256, 385] width 366 height 81
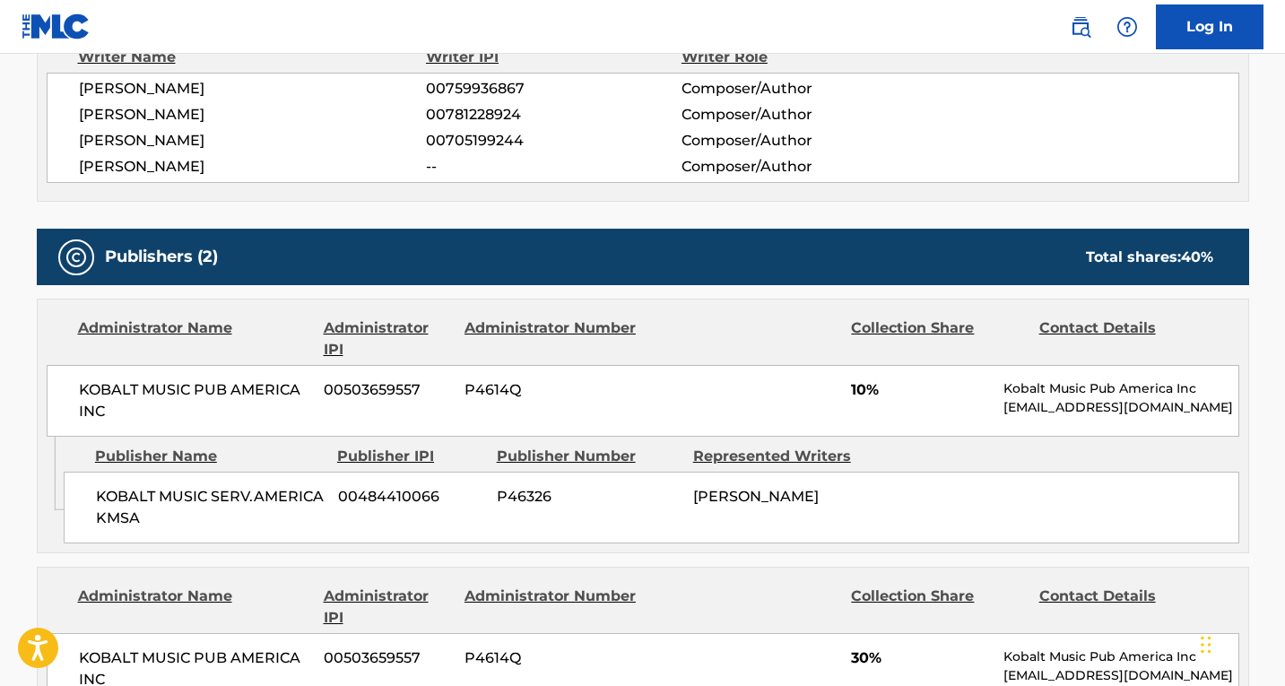
scroll to position [538, 0]
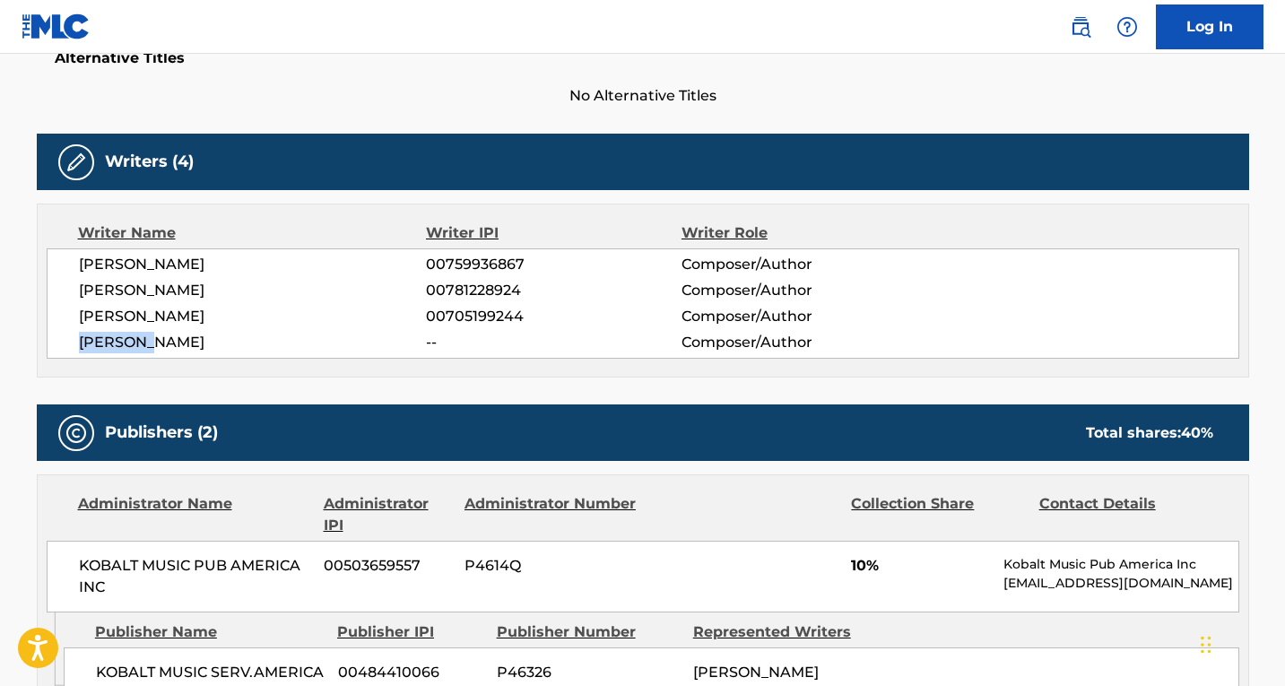
drag, startPoint x: 154, startPoint y: 301, endPoint x: 81, endPoint y: 306, distance: 73.7
click at [81, 332] on span "[PERSON_NAME]" at bounding box center [253, 343] width 348 height 22
copy span "[PERSON_NAME]"
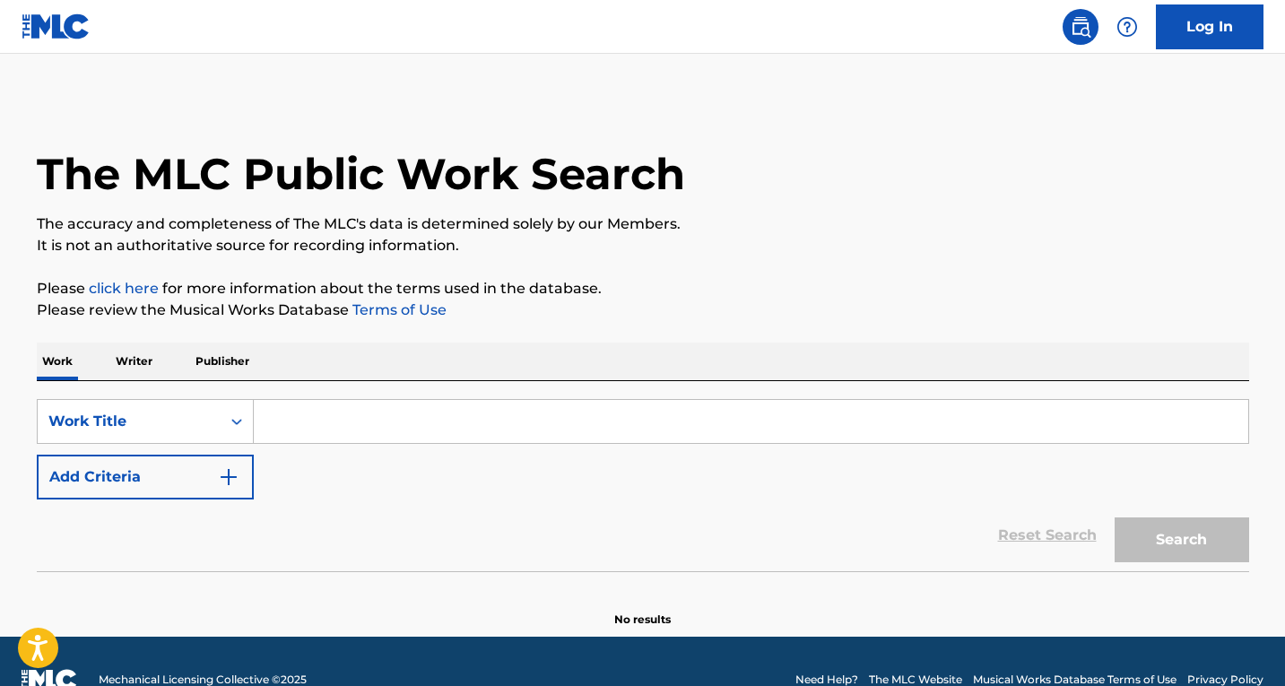
click at [327, 434] on input "Search Form" at bounding box center [751, 421] width 995 height 43
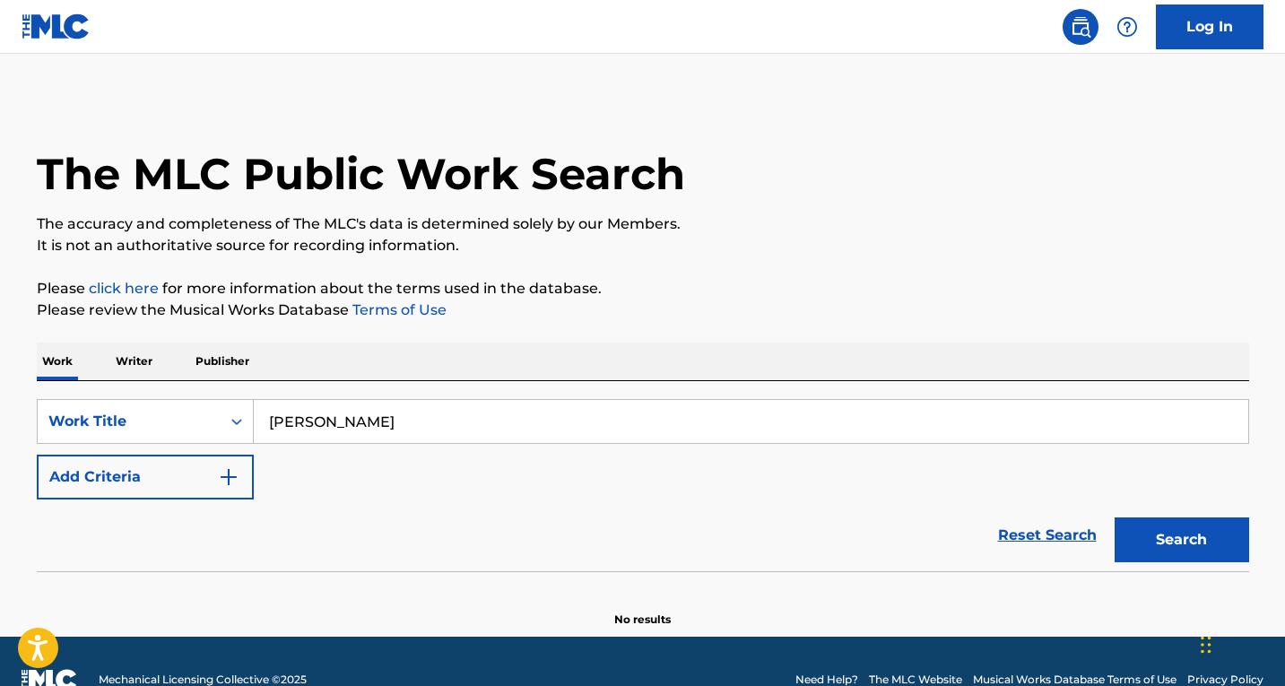
type input "ryan mack"
click at [188, 447] on div "SearchWithCriteria09490e3d-2442-4338-8c36-586e2c7b3c7e Work Title ryan mack Add…" at bounding box center [643, 449] width 1213 height 100
click at [188, 438] on div "Work Title" at bounding box center [145, 421] width 217 height 45
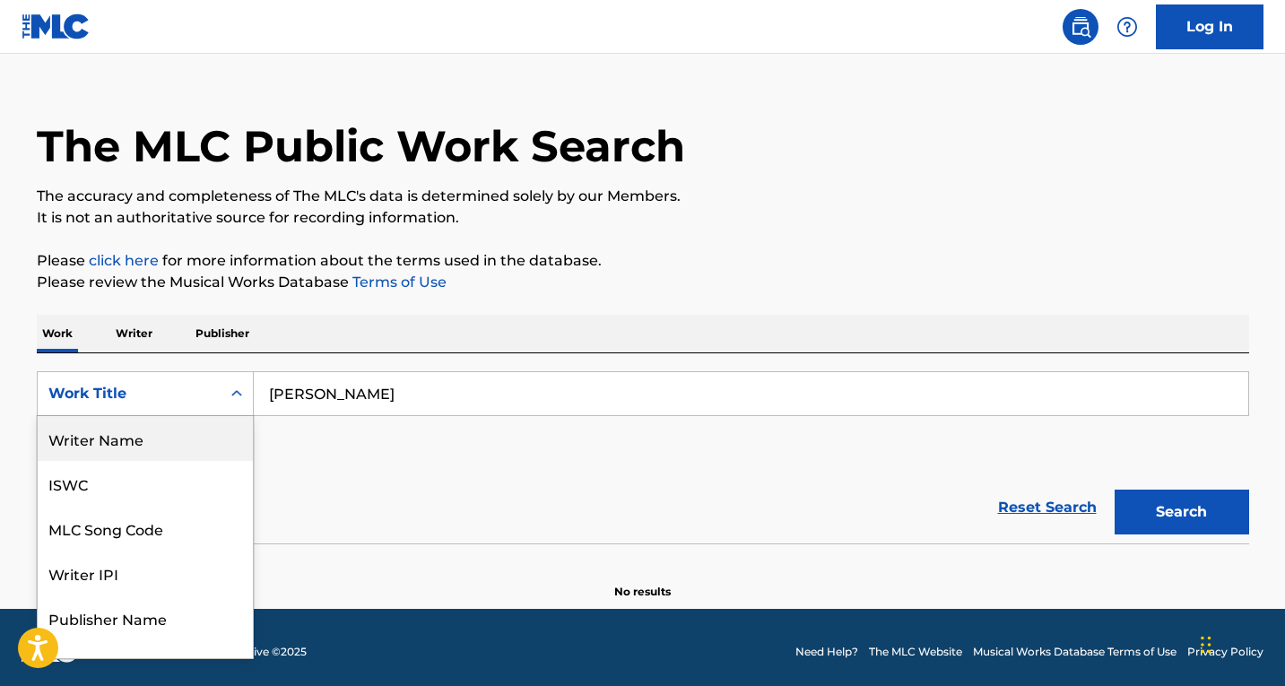
click at [174, 451] on div "Writer Name" at bounding box center [145, 438] width 215 height 45
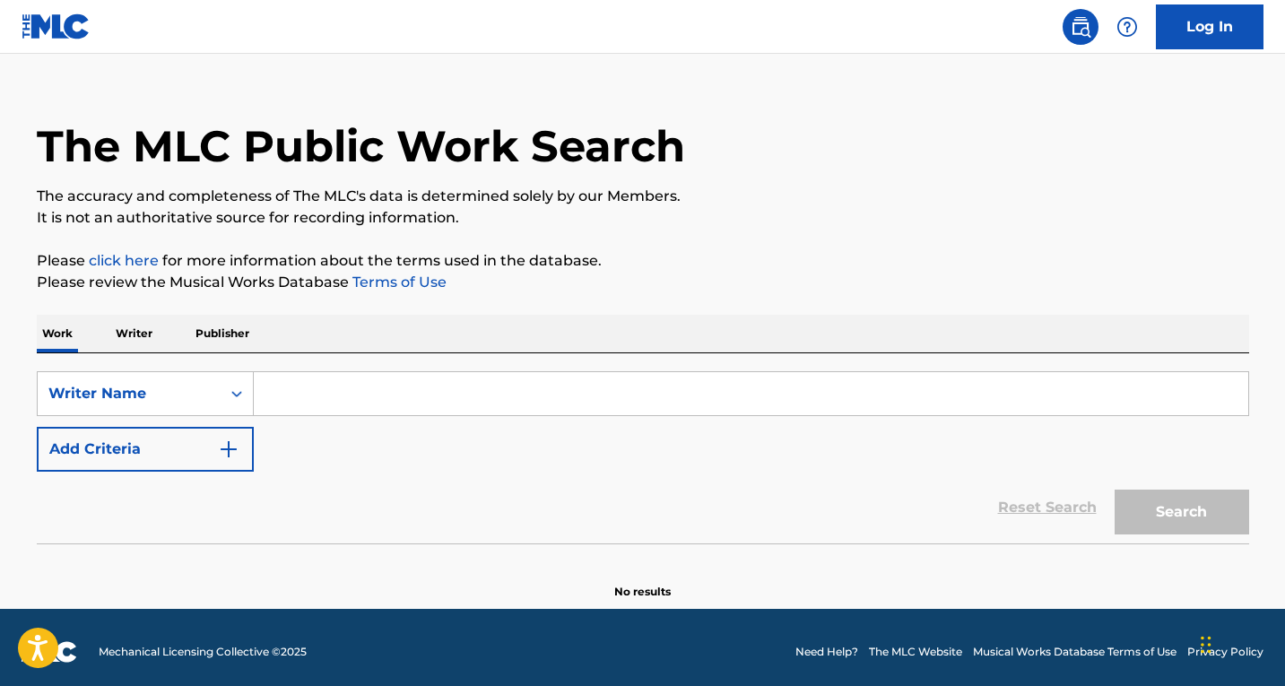
click at [422, 397] on input "Search Form" at bounding box center [751, 393] width 995 height 43
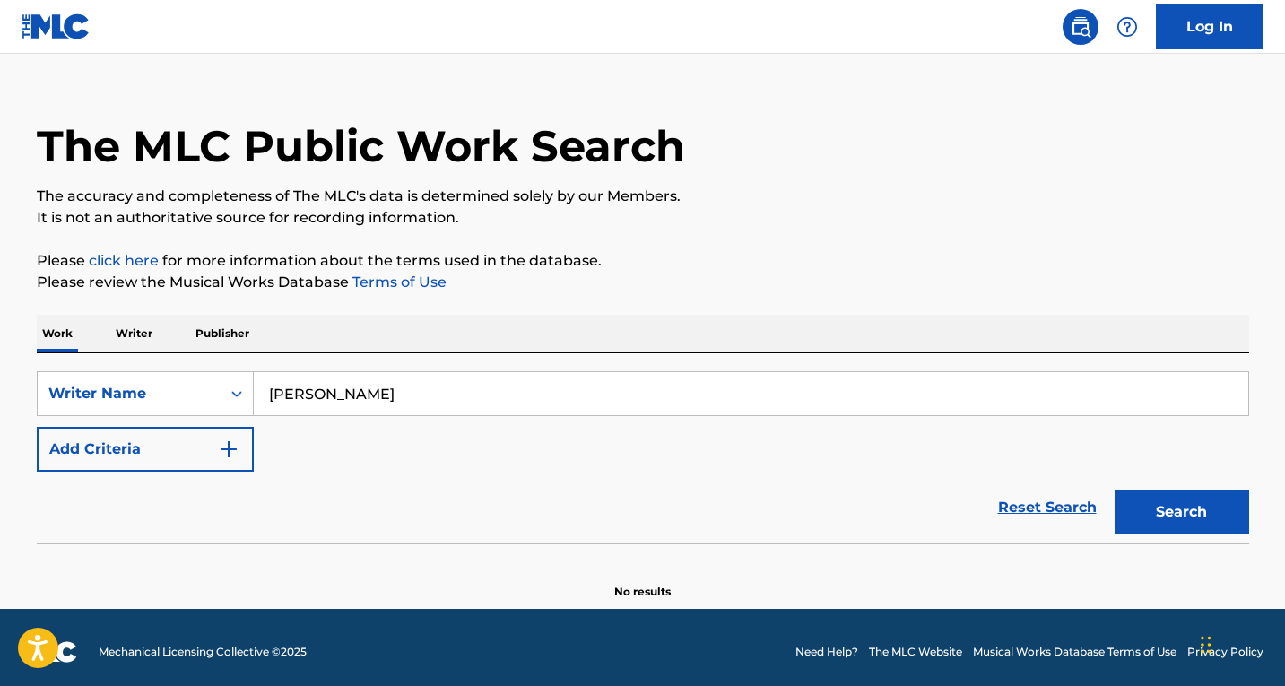
type input "ryan mack"
click at [1115, 490] on button "Search" at bounding box center [1182, 512] width 135 height 45
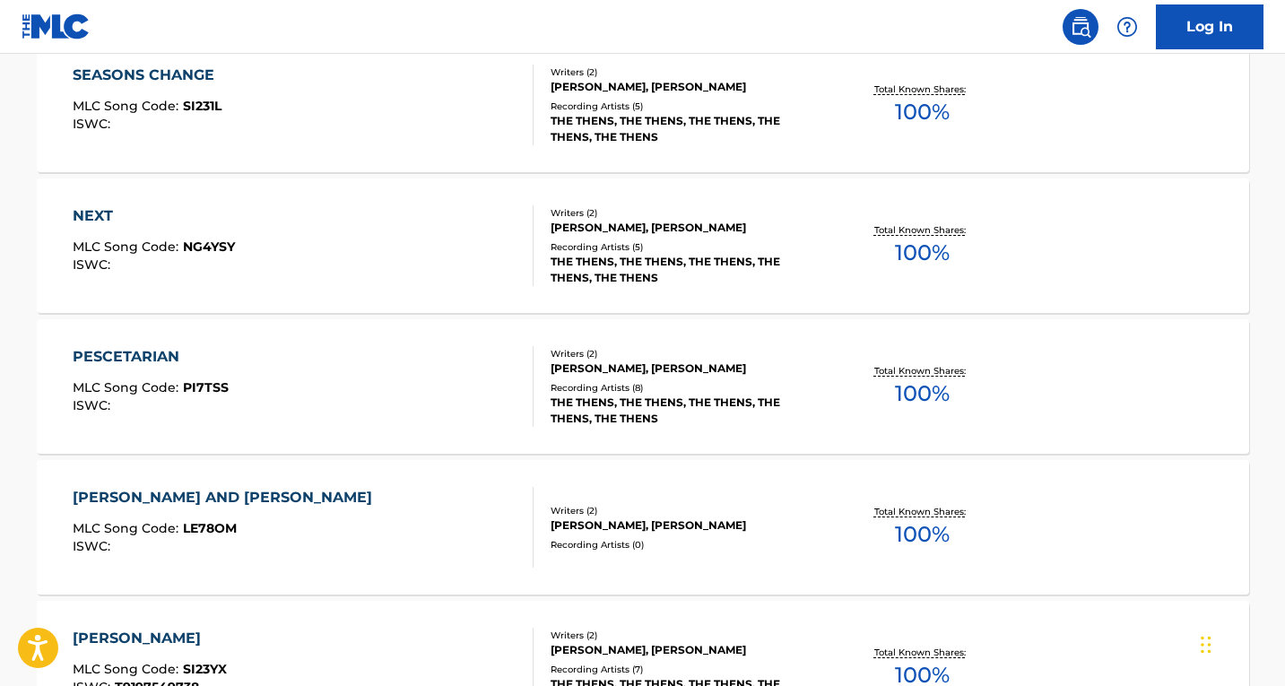
scroll to position [1283, 0]
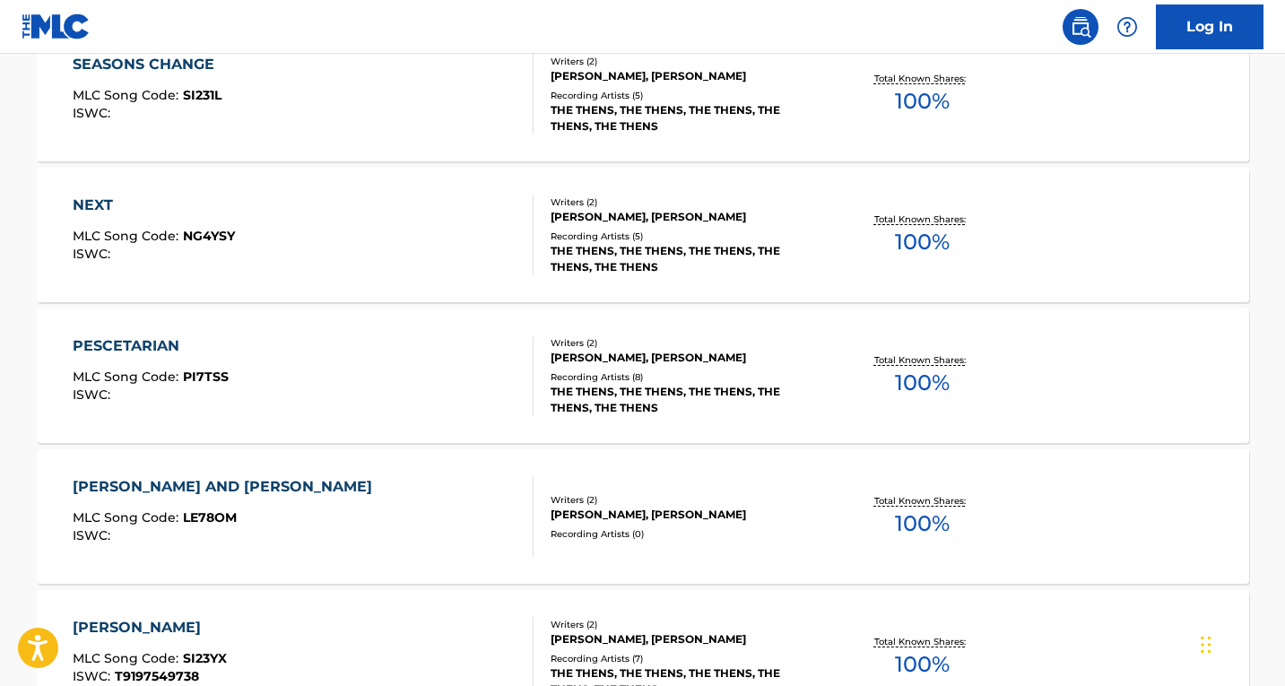
click at [388, 370] on div "PESCETARIAN MLC Song Code : PI7TSS ISWC :" at bounding box center [303, 375] width 461 height 81
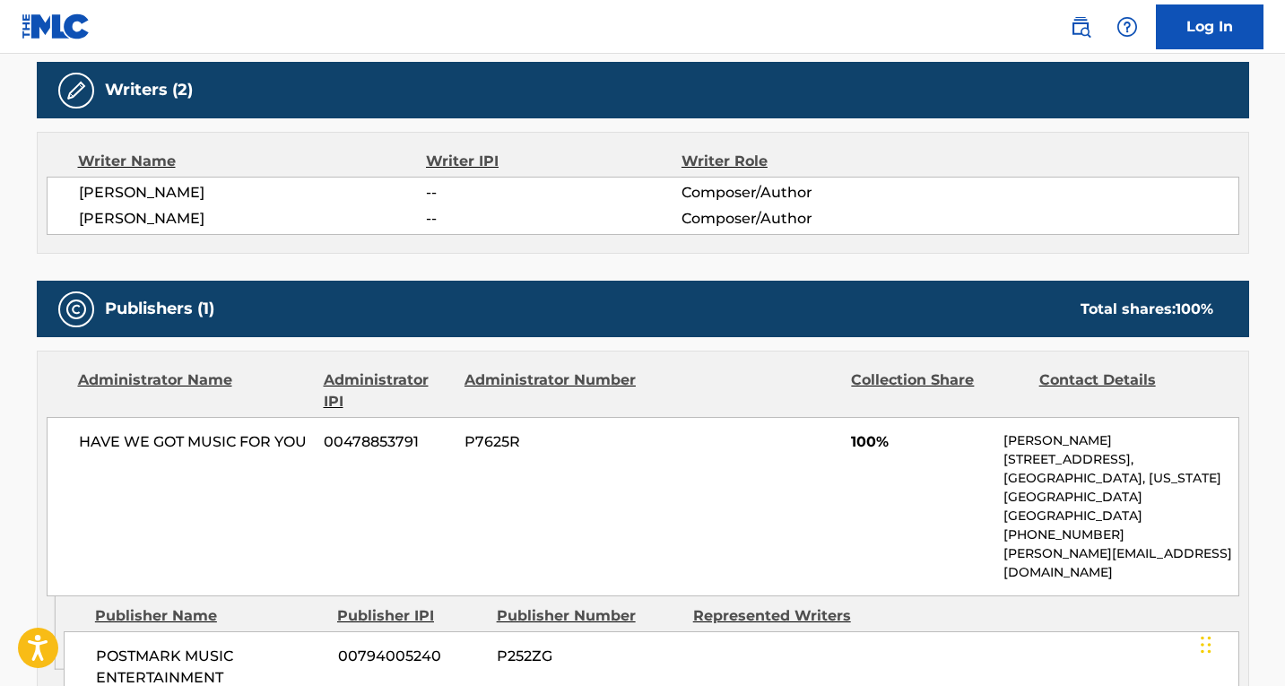
scroll to position [448, 0]
